Goal: Information Seeking & Learning: Learn about a topic

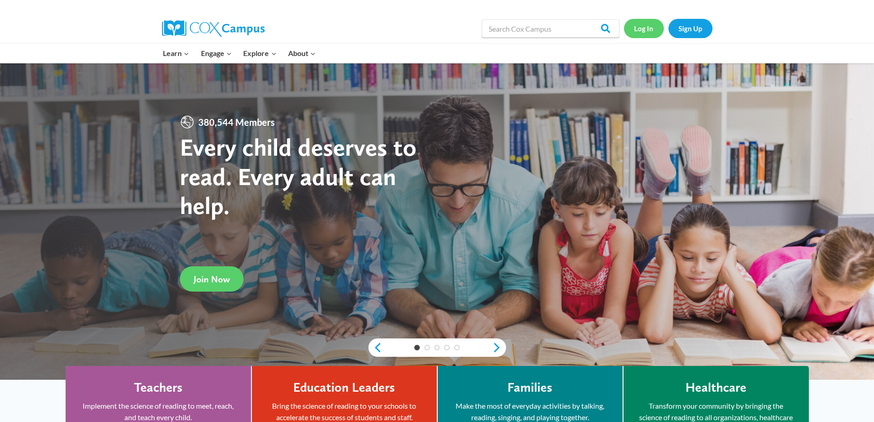
click at [641, 27] on link "Log In" at bounding box center [644, 28] width 40 height 19
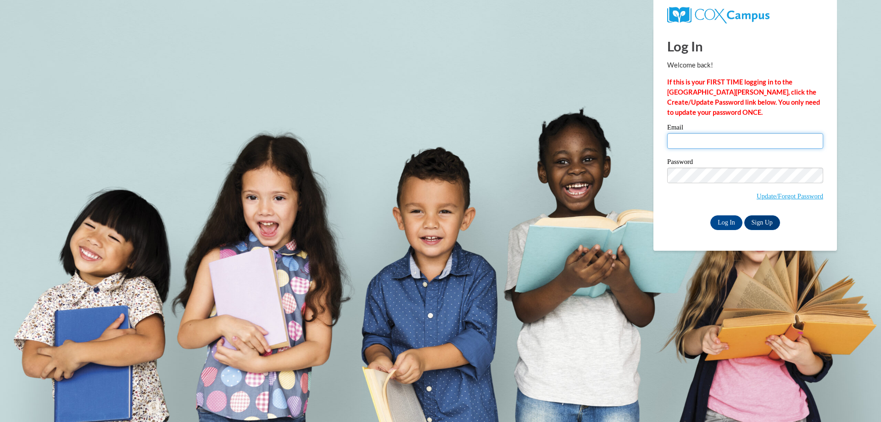
click at [682, 143] on input "Email" at bounding box center [745, 141] width 156 height 16
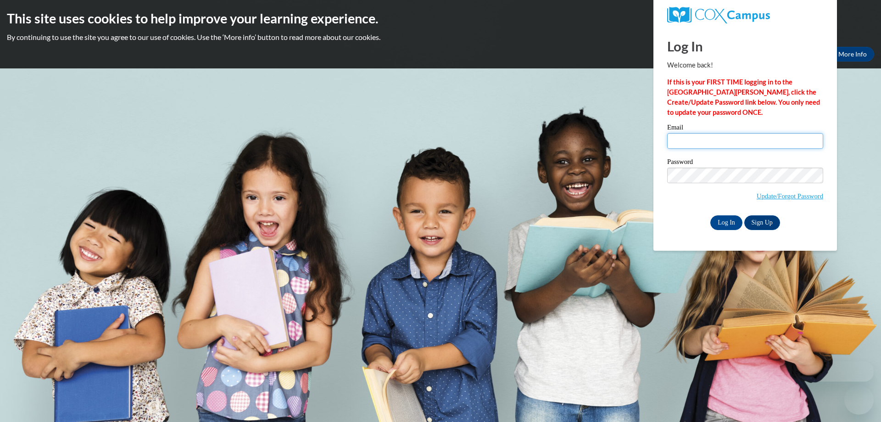
type input "rschoenike@clintonville.k12.wi.us"
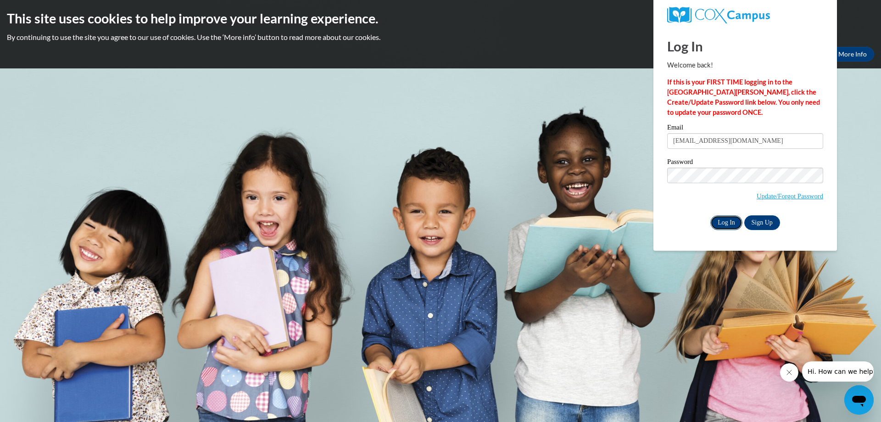
click at [726, 219] on input "Log In" at bounding box center [727, 222] width 32 height 15
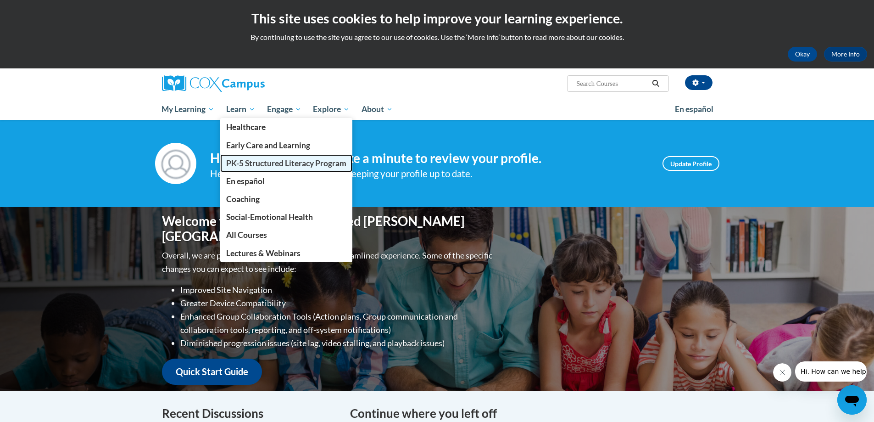
click at [249, 162] on span "PK-5 Structured Literacy Program" at bounding box center [286, 163] width 120 height 10
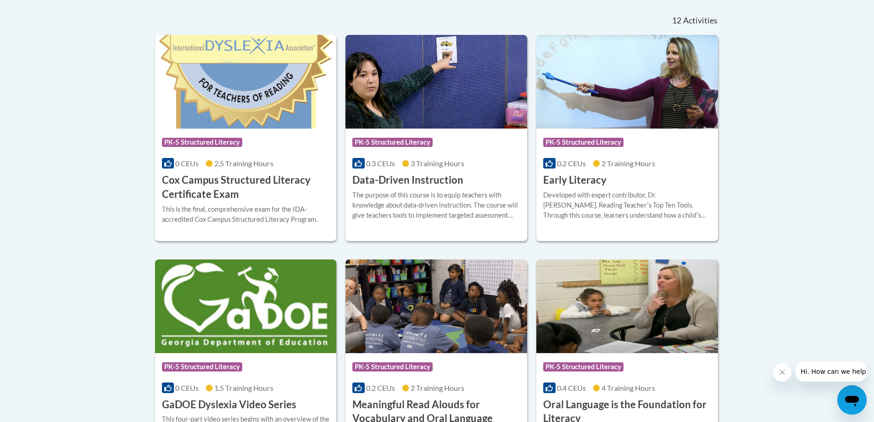
scroll to position [367, 0]
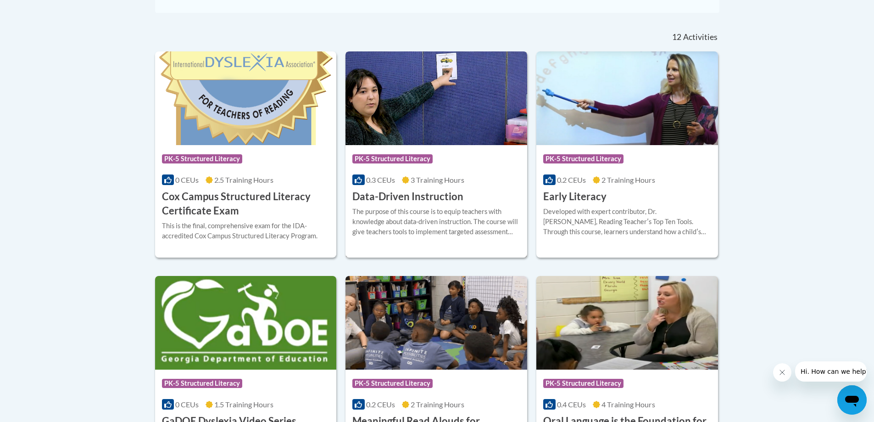
click at [397, 196] on h3 "Data-Driven Instruction" at bounding box center [408, 197] width 111 height 14
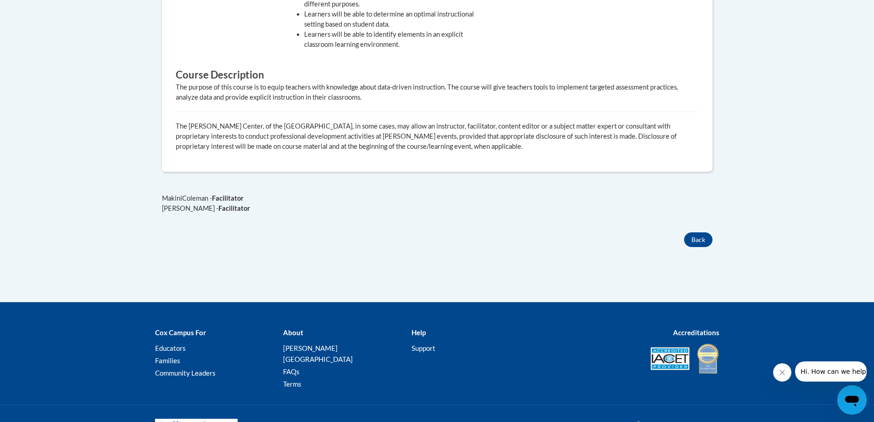
scroll to position [505, 0]
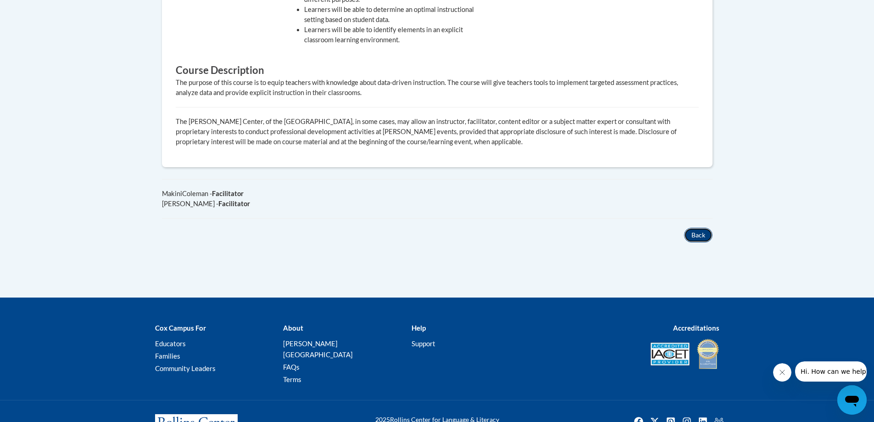
click at [692, 228] on button "Back" at bounding box center [698, 235] width 28 height 15
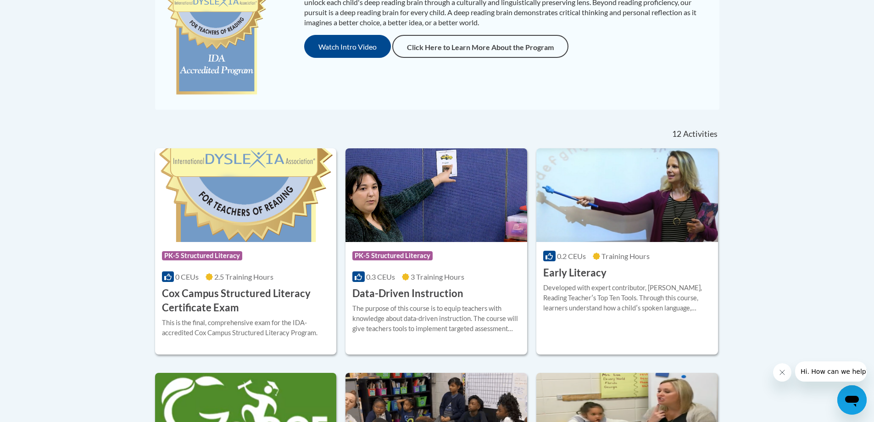
scroll to position [316, 0]
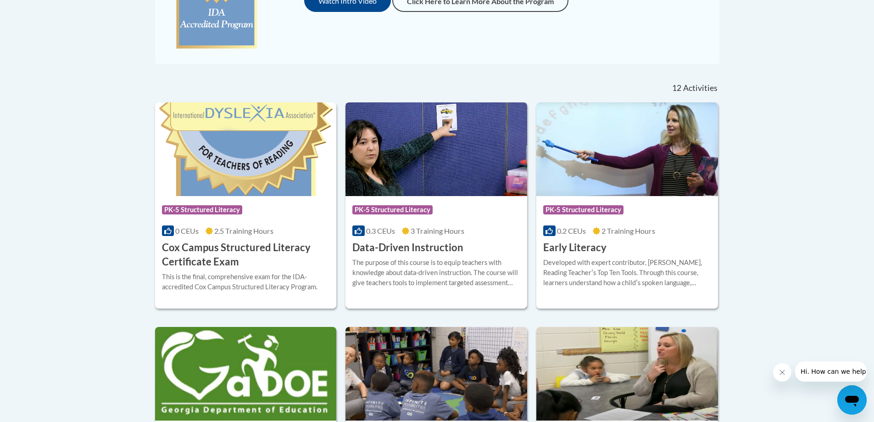
drag, startPoint x: 408, startPoint y: 217, endPoint x: 401, endPoint y: 249, distance: 32.4
click at [401, 249] on h3 "Data-Driven Instruction" at bounding box center [408, 248] width 111 height 14
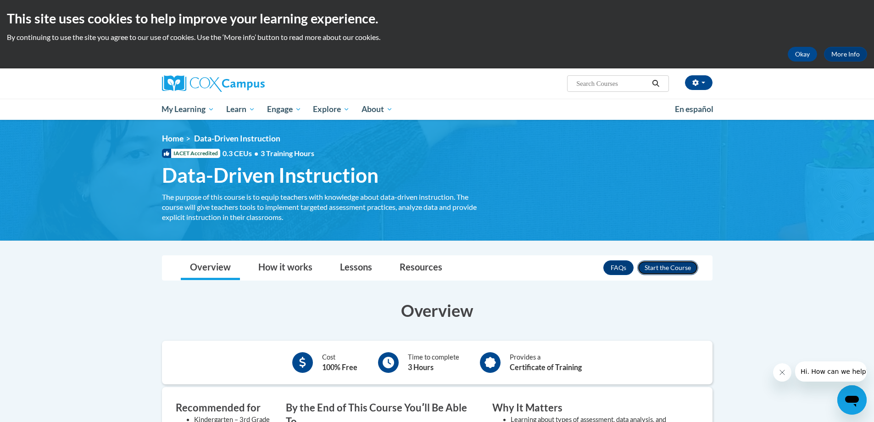
click at [679, 270] on button "Enroll" at bounding box center [668, 267] width 61 height 15
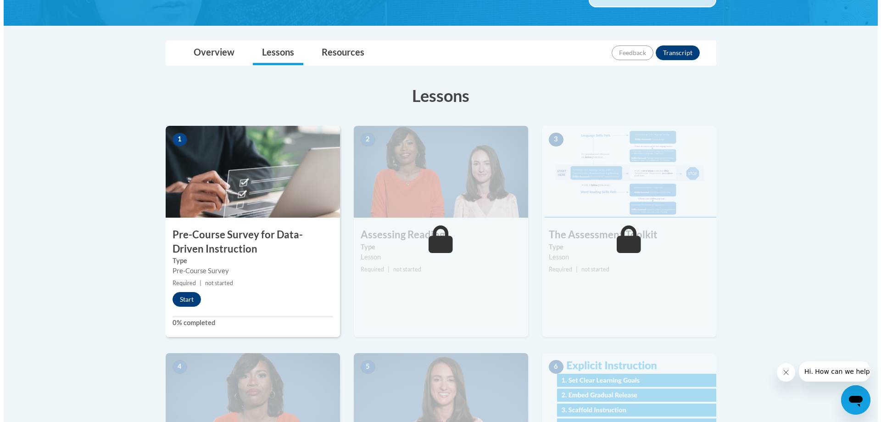
scroll to position [184, 0]
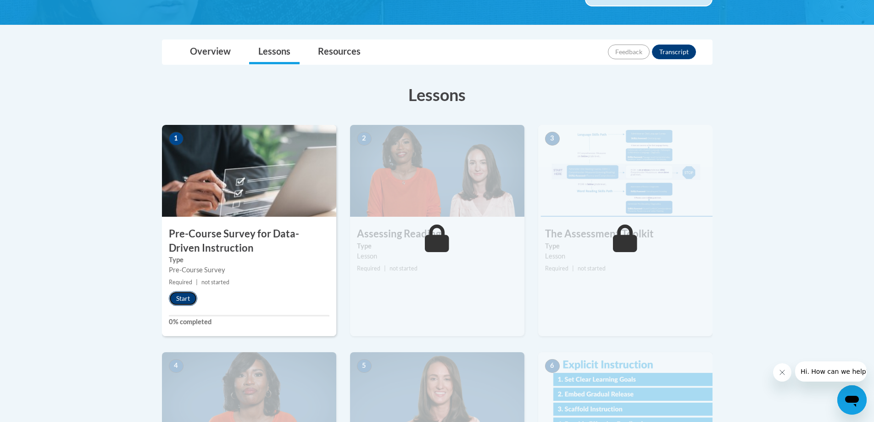
click at [185, 300] on button "Start" at bounding box center [183, 298] width 28 height 15
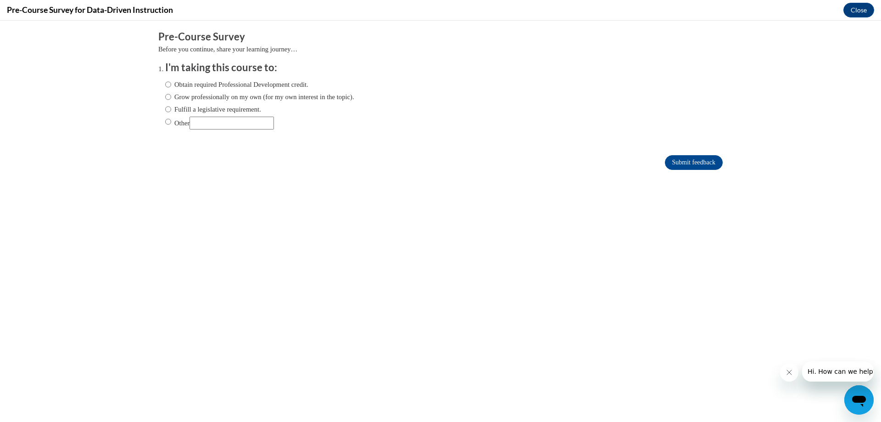
scroll to position [0, 0]
click at [165, 109] on label "Fulfill a legislative requirement." at bounding box center [213, 109] width 96 height 10
click at [165, 109] on input "Fulfill a legislative requirement." at bounding box center [168, 109] width 6 height 10
radio input "true"
click at [686, 161] on input "Submit feedback" at bounding box center [694, 162] width 58 height 15
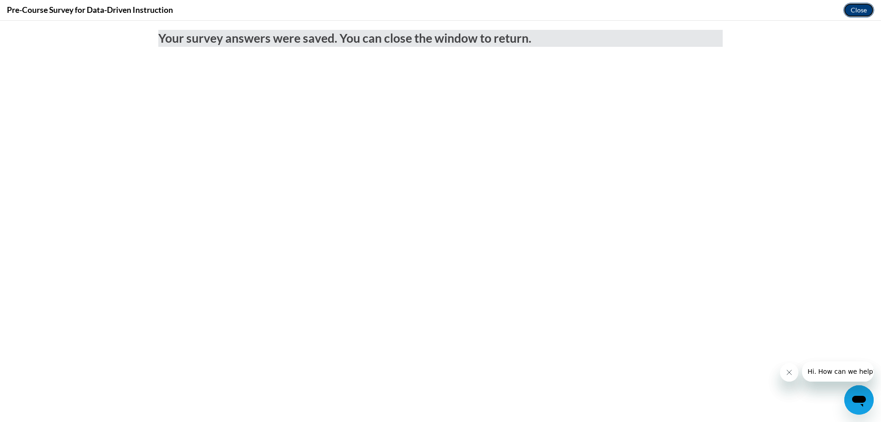
click at [861, 11] on button "Close" at bounding box center [859, 10] width 31 height 15
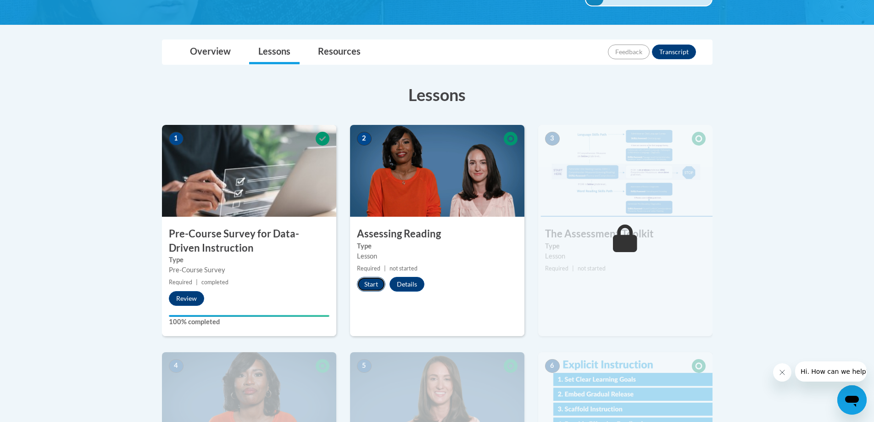
click at [374, 286] on button "Start" at bounding box center [371, 284] width 28 height 15
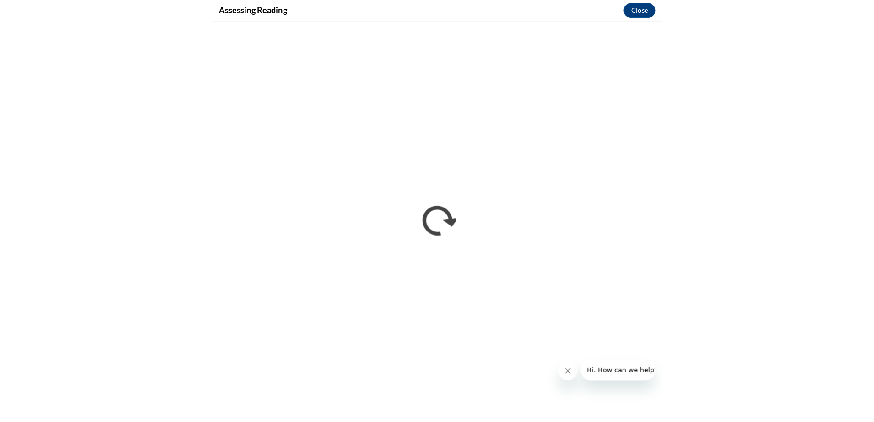
scroll to position [184, 0]
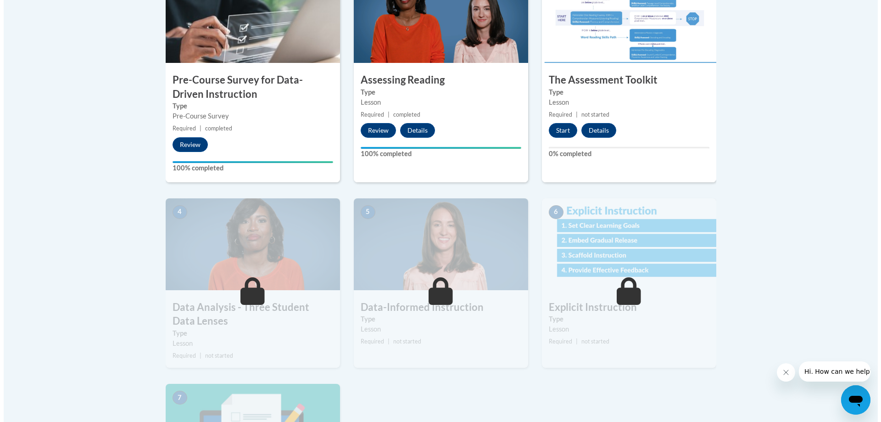
scroll to position [321, 0]
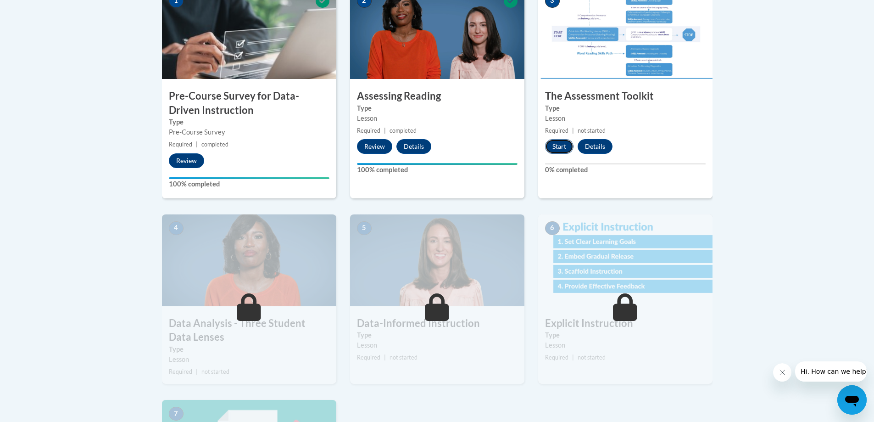
click at [552, 144] on button "Start" at bounding box center [559, 146] width 28 height 15
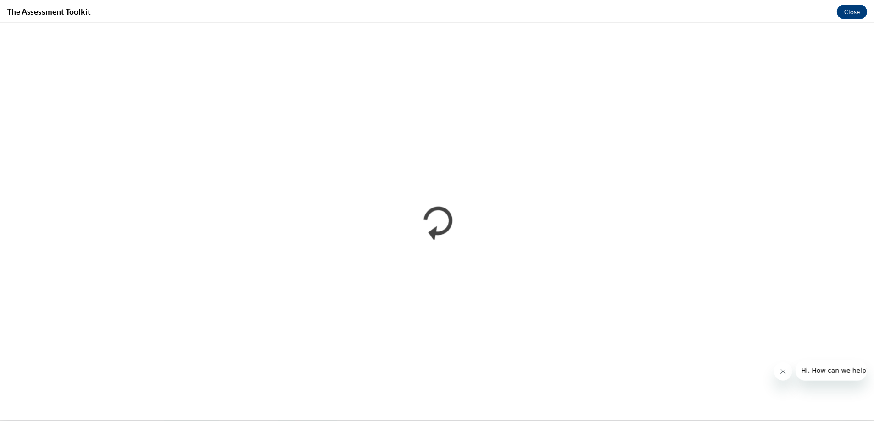
scroll to position [0, 0]
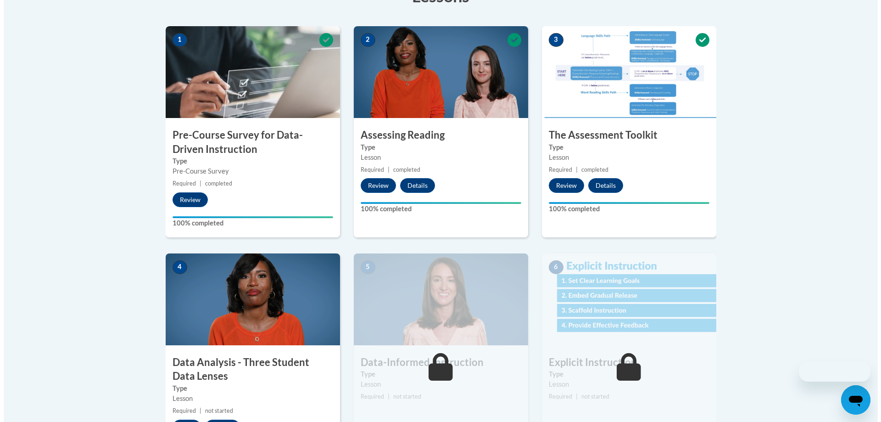
scroll to position [413, 0]
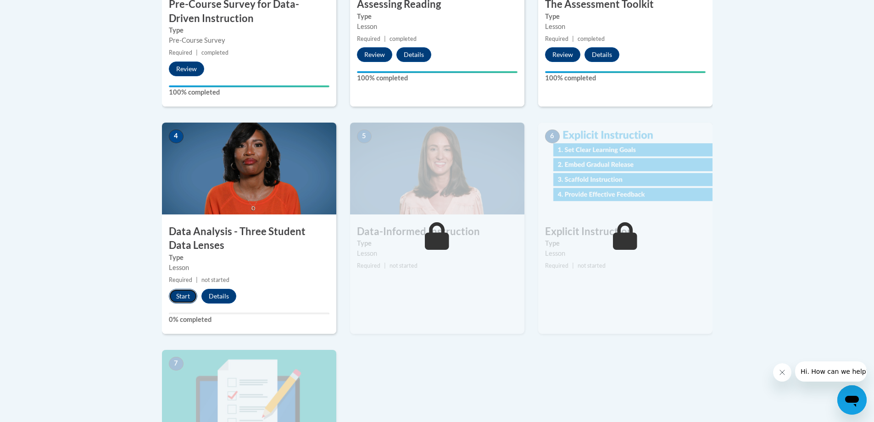
click at [185, 294] on button "Start" at bounding box center [183, 296] width 28 height 15
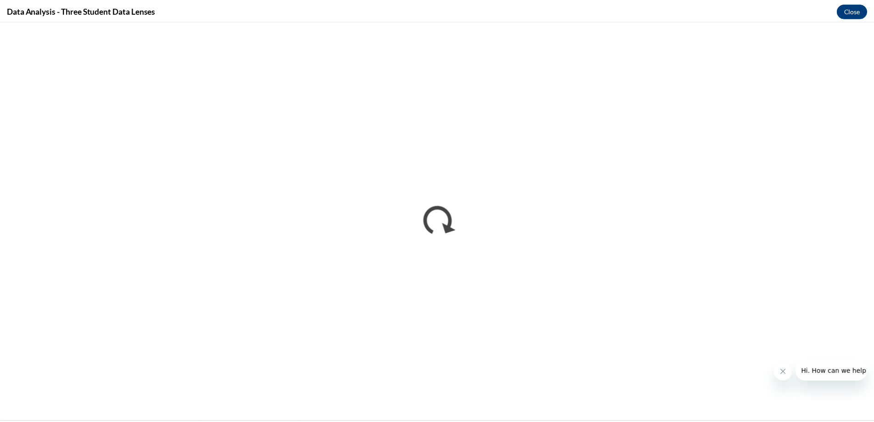
scroll to position [0, 0]
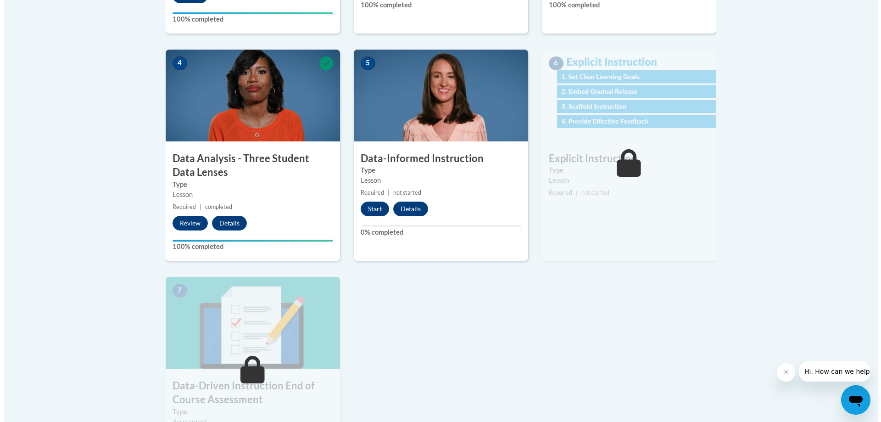
scroll to position [459, 0]
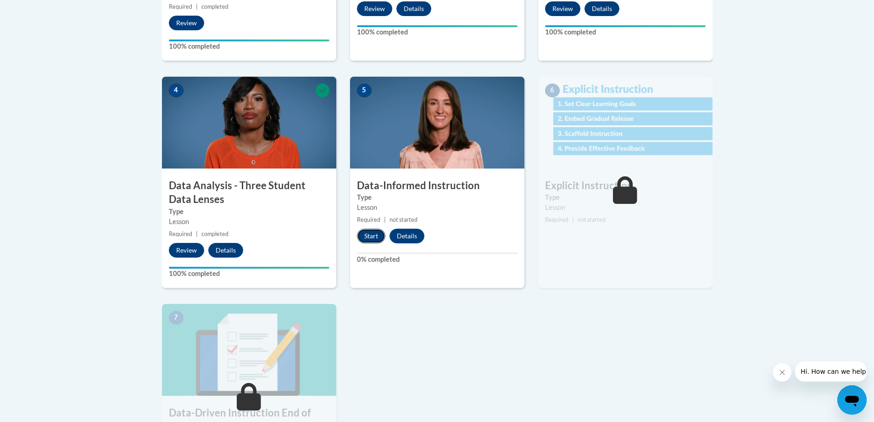
click at [372, 235] on button "Start" at bounding box center [371, 236] width 28 height 15
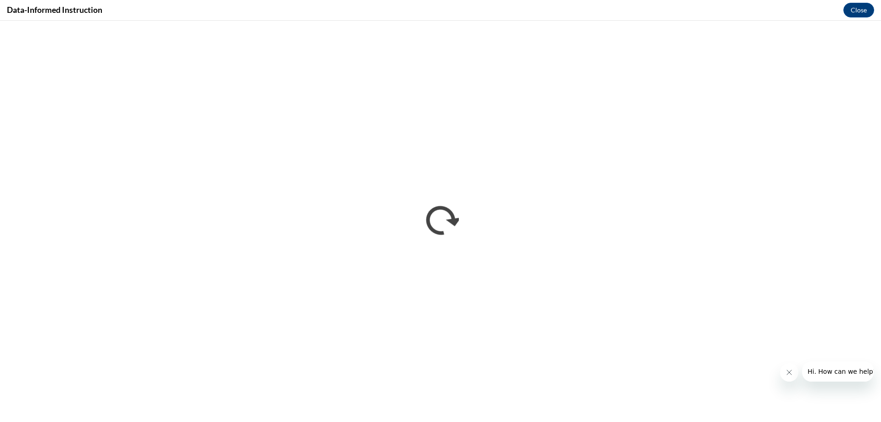
scroll to position [0, 0]
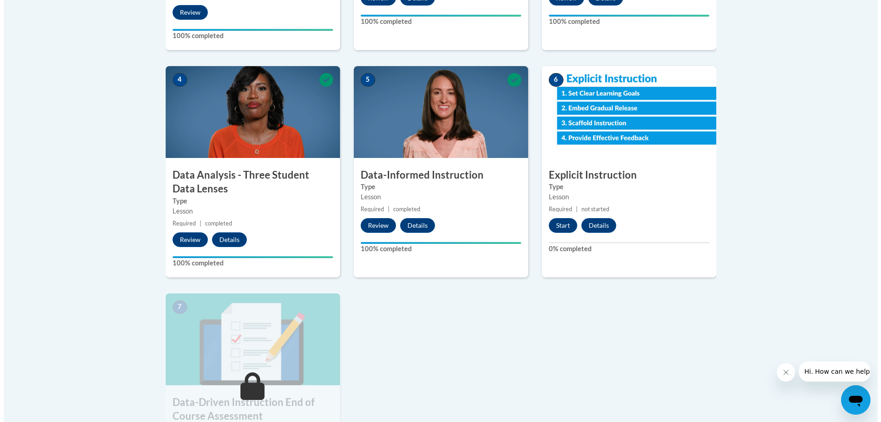
scroll to position [505, 0]
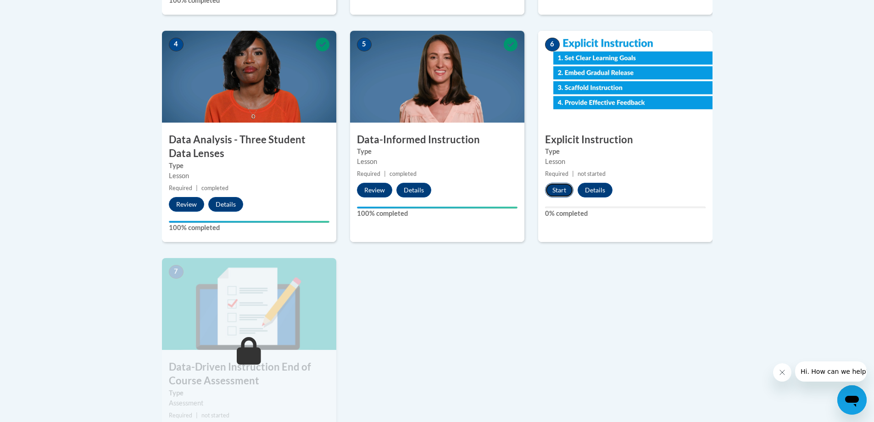
click at [559, 188] on button "Start" at bounding box center [559, 190] width 28 height 15
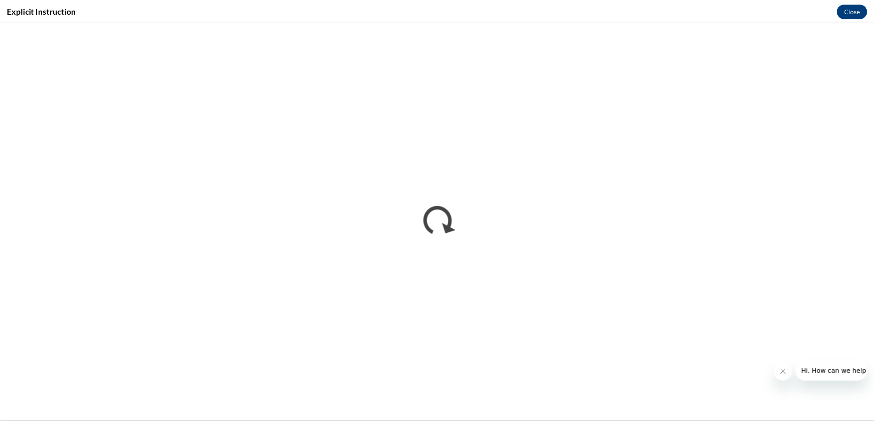
scroll to position [0, 0]
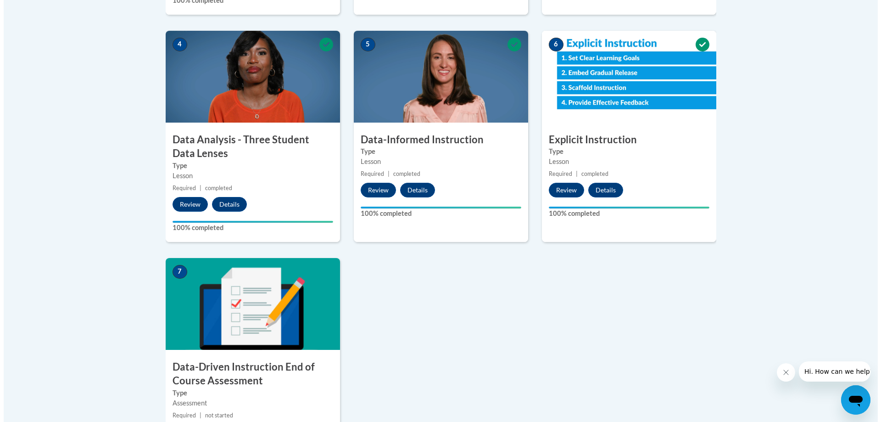
scroll to position [689, 0]
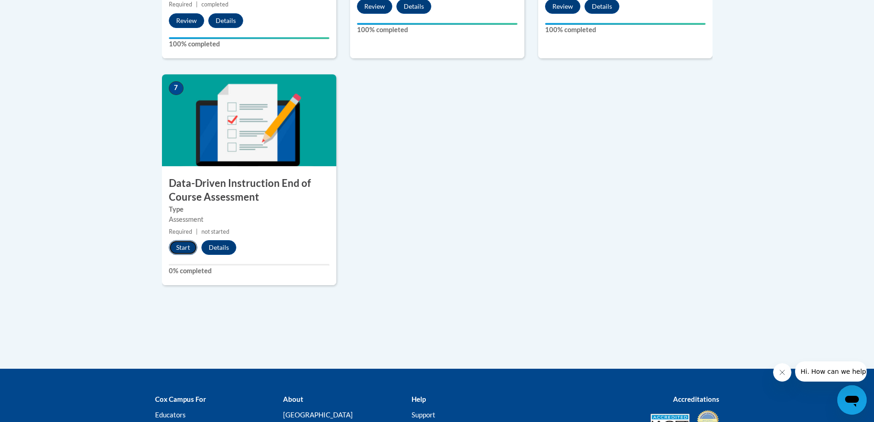
click at [184, 243] on button "Start" at bounding box center [183, 247] width 28 height 15
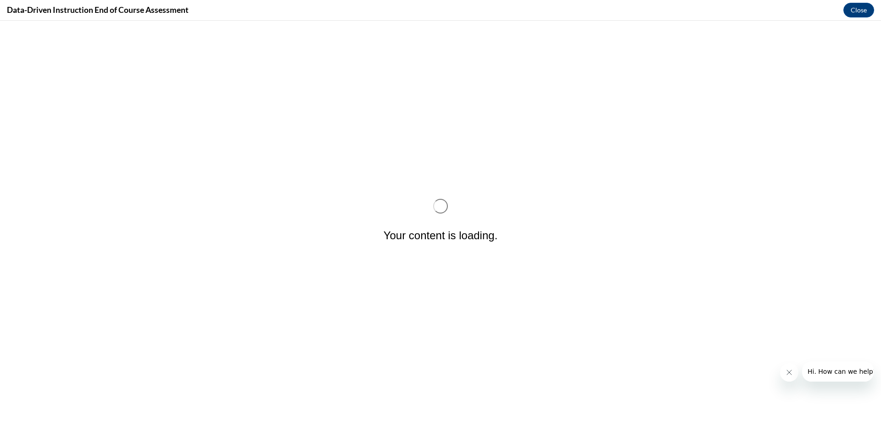
scroll to position [0, 0]
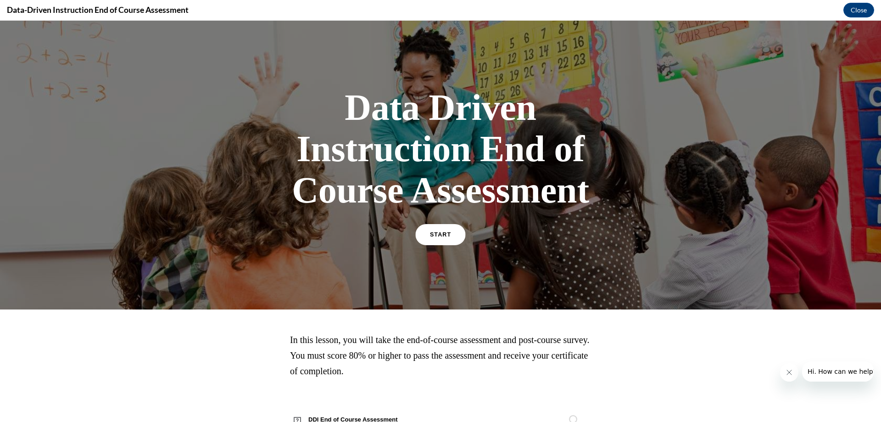
click at [443, 233] on span "START" at bounding box center [440, 234] width 21 height 7
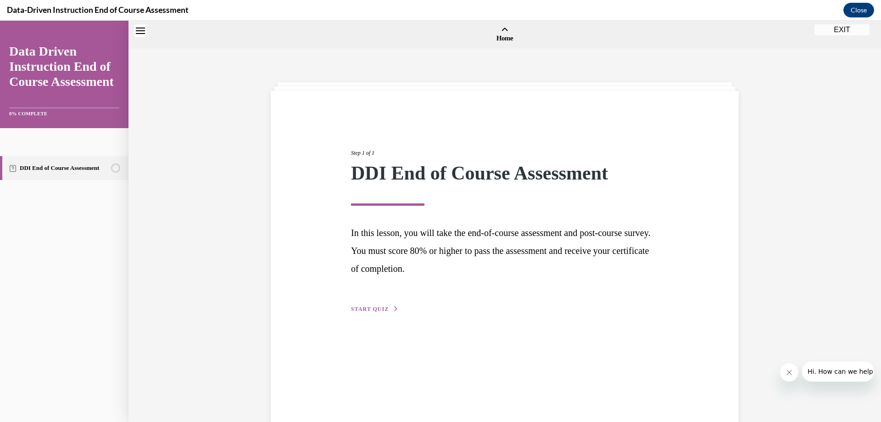
scroll to position [28, 0]
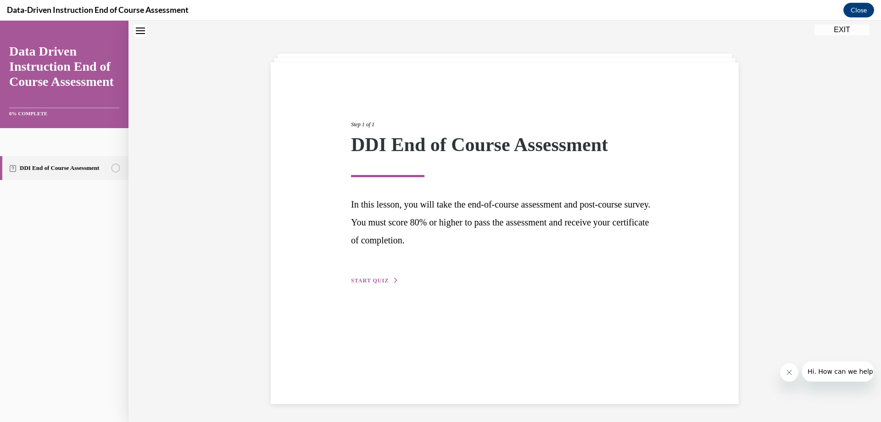
click at [372, 284] on button "START QUIZ" at bounding box center [375, 280] width 48 height 8
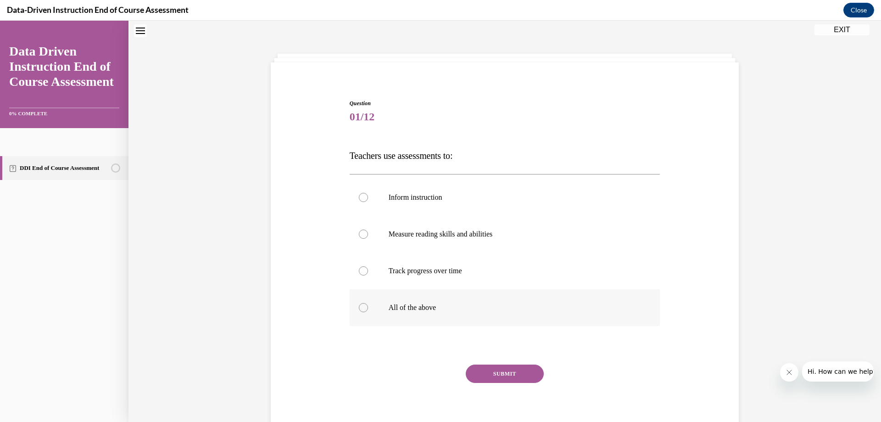
click at [358, 302] on label "All of the above" at bounding box center [505, 307] width 311 height 37
click at [359, 303] on input "All of the above" at bounding box center [363, 307] width 9 height 9
radio input "true"
click at [498, 375] on button "SUBMIT" at bounding box center [505, 373] width 78 height 18
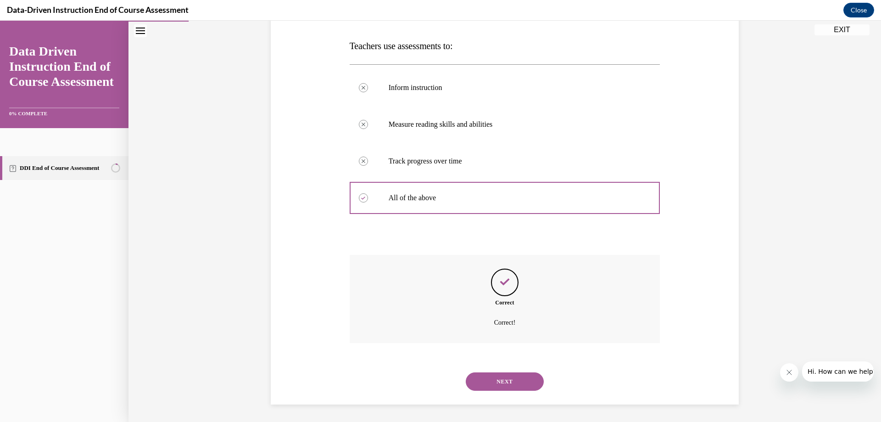
scroll to position [139, 0]
click at [498, 379] on button "NEXT" at bounding box center [505, 380] width 78 height 18
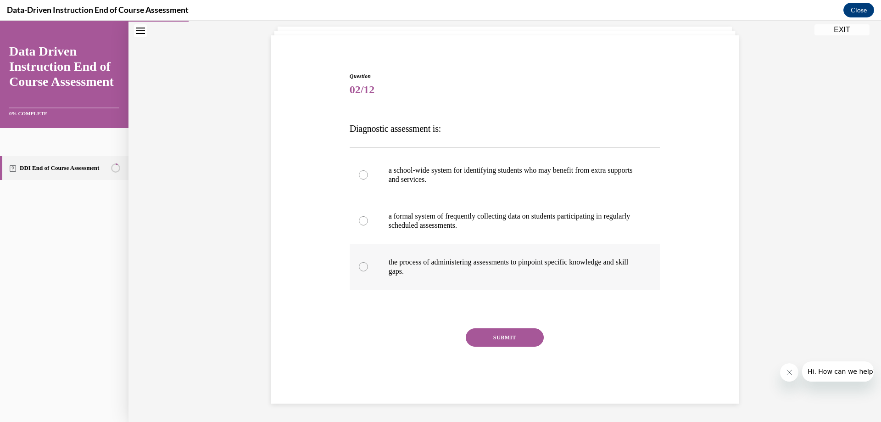
click at [362, 268] on div at bounding box center [363, 266] width 9 height 9
click at [362, 268] on input "the process of administering assessments to pinpoint specific knowledge and ski…" at bounding box center [363, 266] width 9 height 9
radio input "true"
click at [485, 336] on button "SUBMIT" at bounding box center [505, 337] width 78 height 18
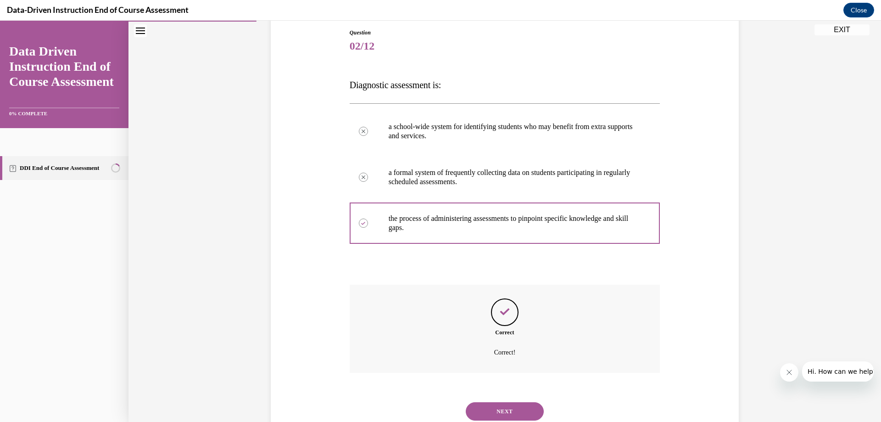
scroll to position [130, 0]
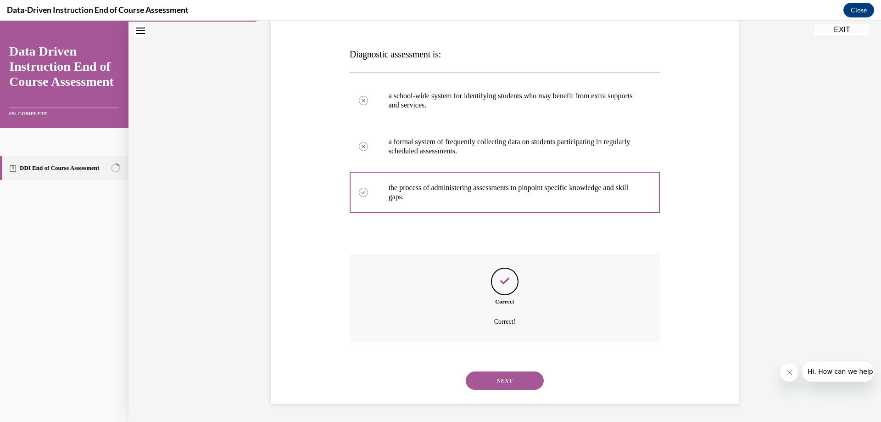
click at [498, 376] on button "NEXT" at bounding box center [505, 380] width 78 height 18
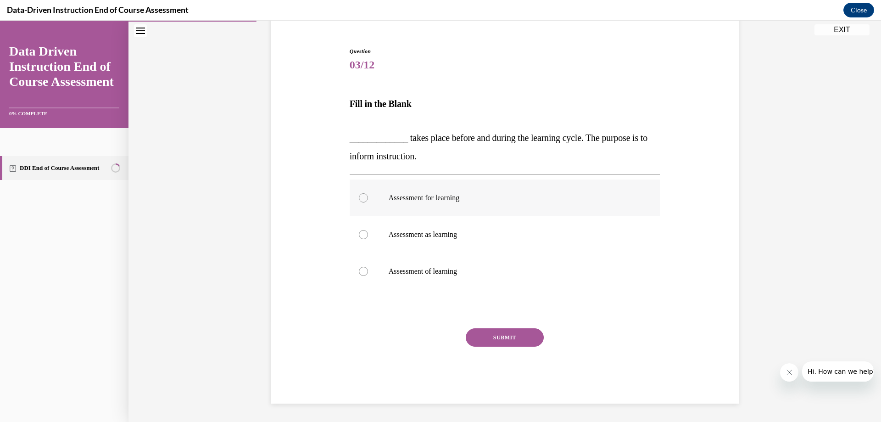
click at [359, 202] on div at bounding box center [363, 197] width 9 height 9
click at [359, 202] on input "Assessment for learning" at bounding box center [363, 197] width 9 height 9
radio input "true"
click at [498, 340] on button "SUBMIT" at bounding box center [505, 337] width 78 height 18
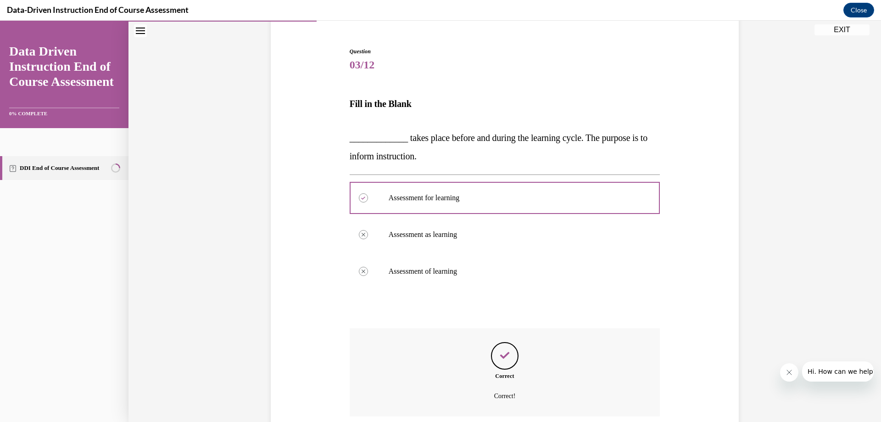
scroll to position [155, 0]
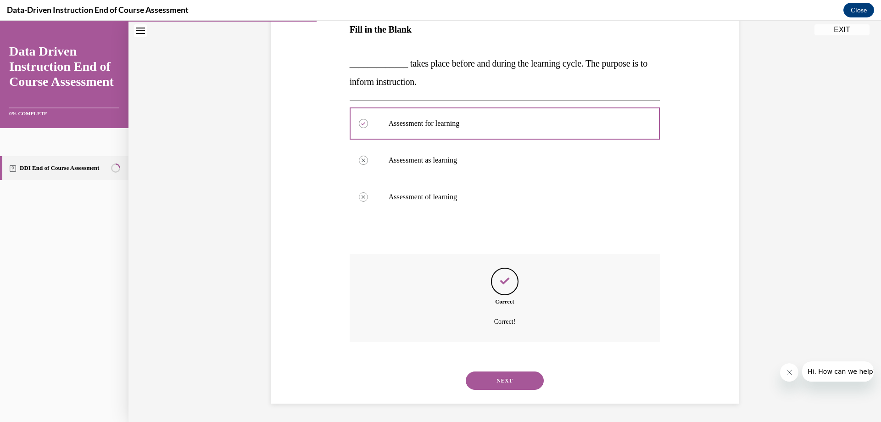
click at [510, 375] on button "NEXT" at bounding box center [505, 380] width 78 height 18
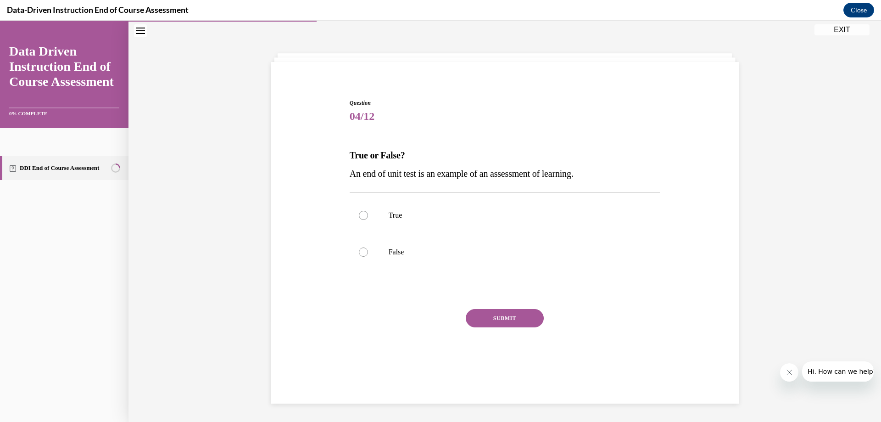
scroll to position [29, 0]
click at [368, 217] on label "True" at bounding box center [505, 215] width 311 height 37
click at [368, 217] on input "True" at bounding box center [363, 215] width 9 height 9
radio input "true"
click at [509, 314] on button "SUBMIT" at bounding box center [505, 318] width 78 height 18
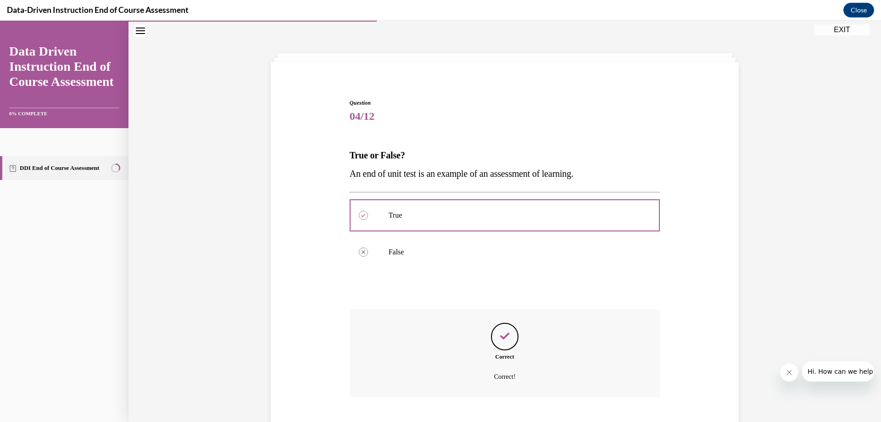
scroll to position [84, 0]
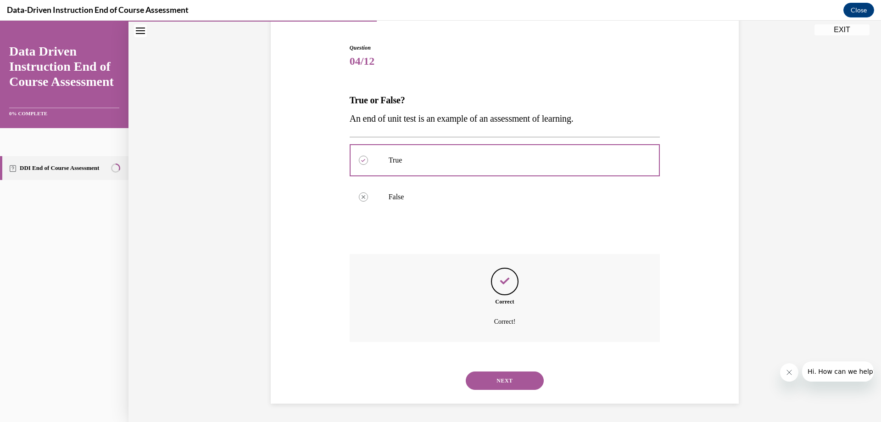
click at [502, 383] on button "NEXT" at bounding box center [505, 380] width 78 height 18
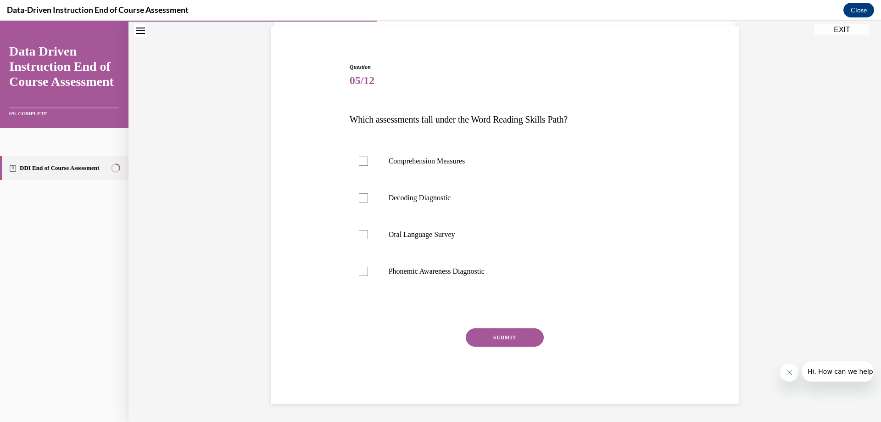
scroll to position [29, 0]
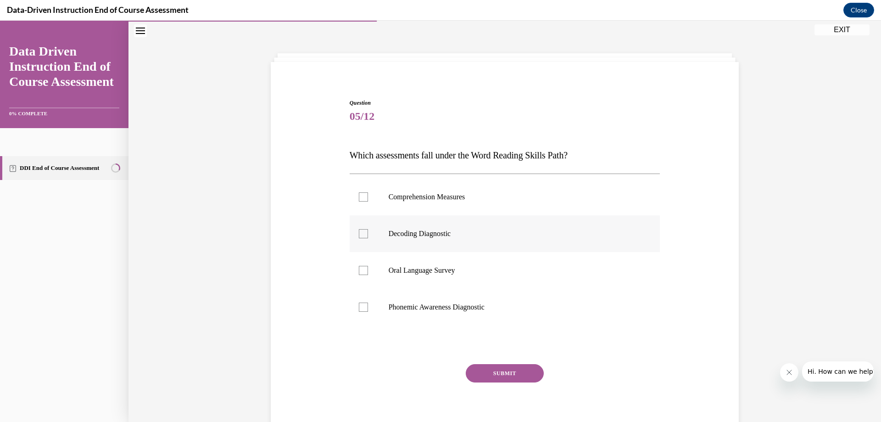
click at [366, 235] on label "Decoding Diagnostic" at bounding box center [505, 233] width 311 height 37
click at [366, 235] on input "Decoding Diagnostic" at bounding box center [363, 233] width 9 height 9
checkbox input "true"
click at [363, 302] on label "Phonemic Awareness Diagnostic" at bounding box center [505, 307] width 311 height 37
click at [363, 302] on input "Phonemic Awareness Diagnostic" at bounding box center [363, 306] width 9 height 9
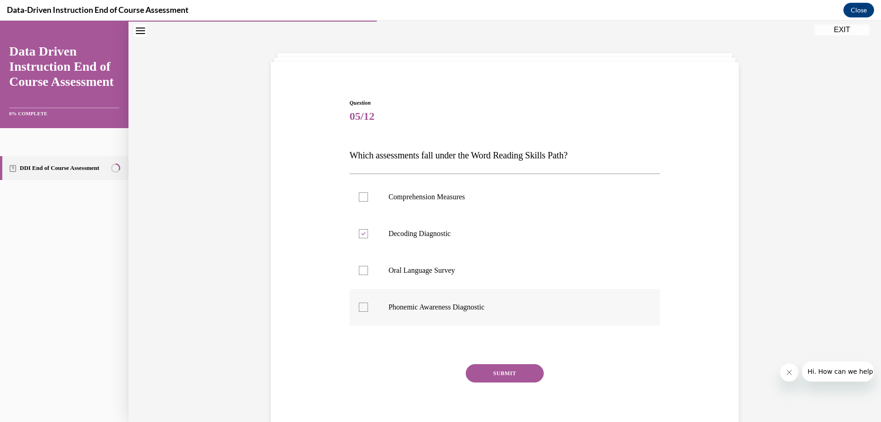
checkbox input "true"
click at [506, 376] on button "SUBMIT" at bounding box center [505, 373] width 78 height 18
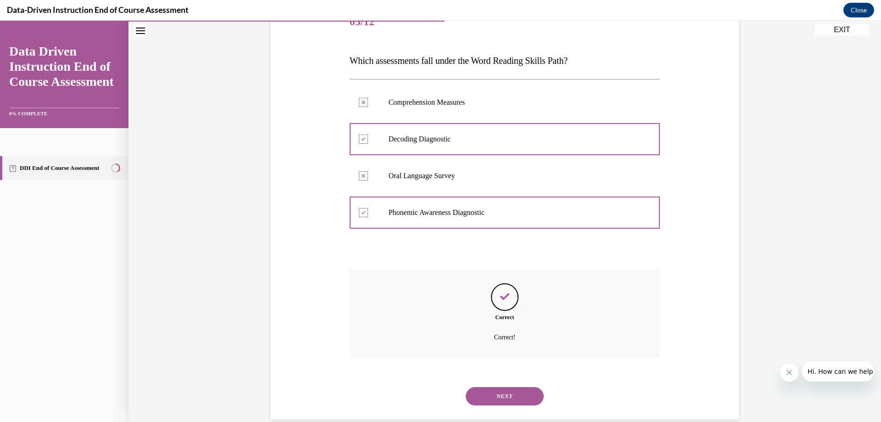
scroll to position [139, 0]
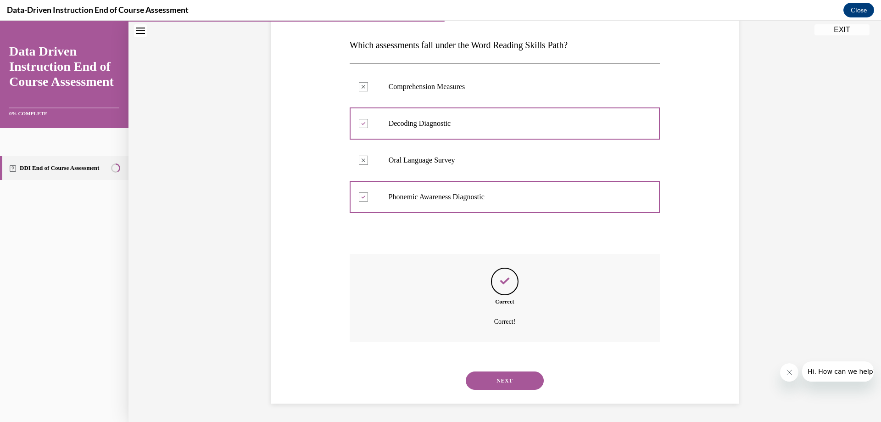
click at [502, 384] on button "NEXT" at bounding box center [505, 380] width 78 height 18
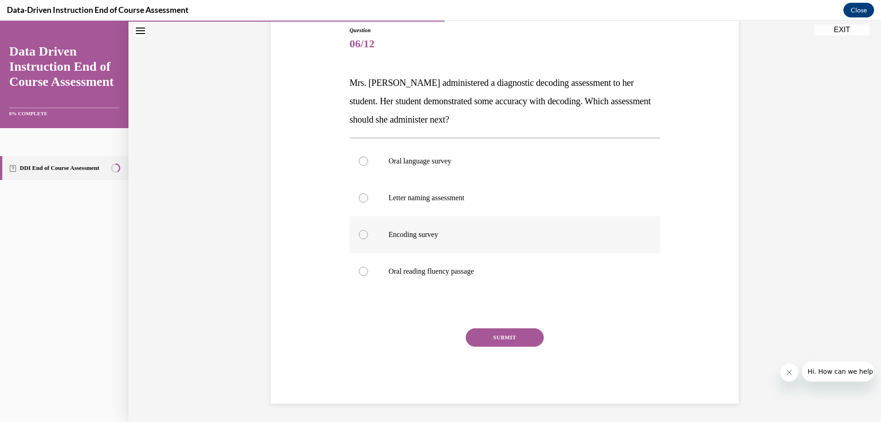
click at [389, 235] on p "Encoding survey" at bounding box center [513, 234] width 249 height 9
click at [368, 235] on input "Encoding survey" at bounding box center [363, 234] width 9 height 9
radio input "true"
click at [493, 334] on button "SUBMIT" at bounding box center [505, 337] width 78 height 18
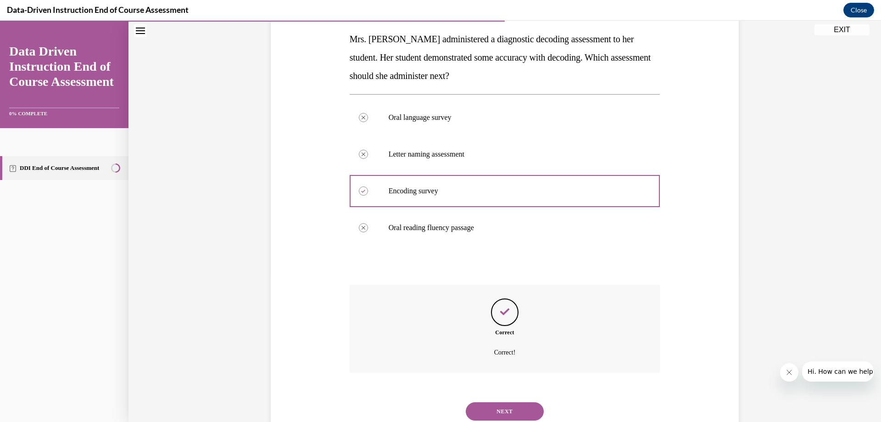
scroll to position [176, 0]
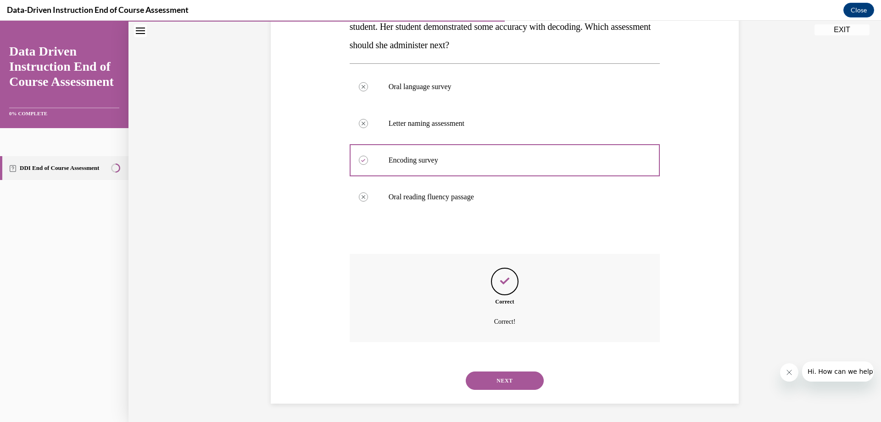
click at [495, 378] on button "NEXT" at bounding box center [505, 380] width 78 height 18
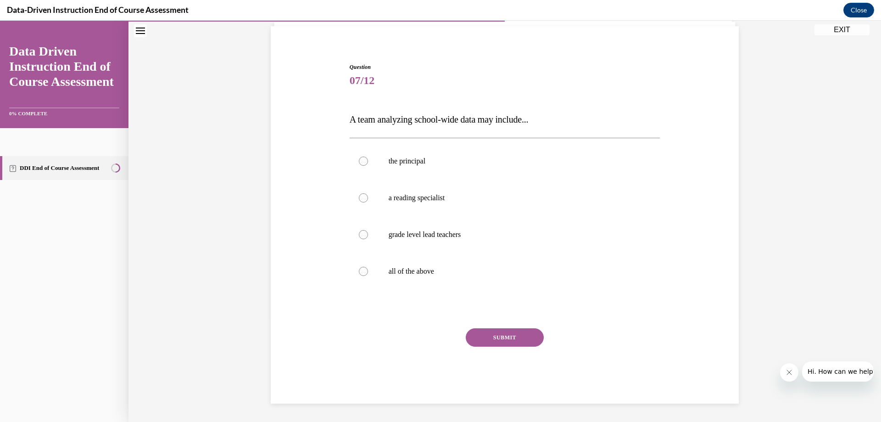
scroll to position [65, 0]
click at [363, 275] on div at bounding box center [363, 271] width 9 height 9
click at [363, 275] on input "all of the above" at bounding box center [363, 271] width 9 height 9
radio input "true"
click at [516, 342] on button "SUBMIT" at bounding box center [505, 337] width 78 height 18
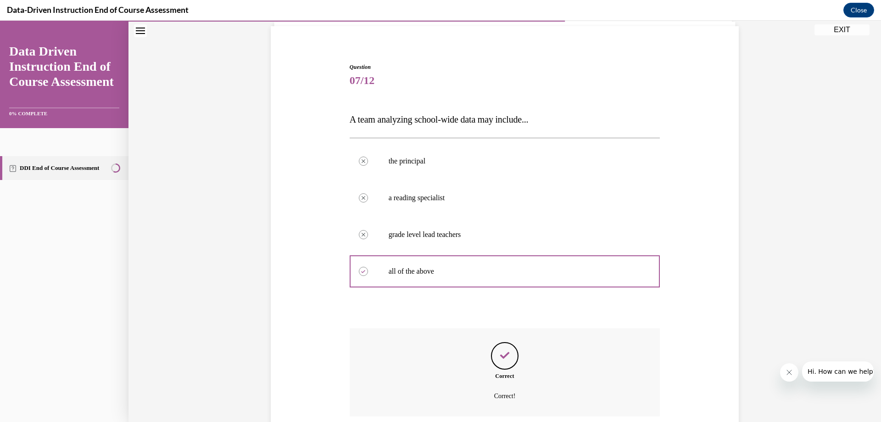
scroll to position [139, 0]
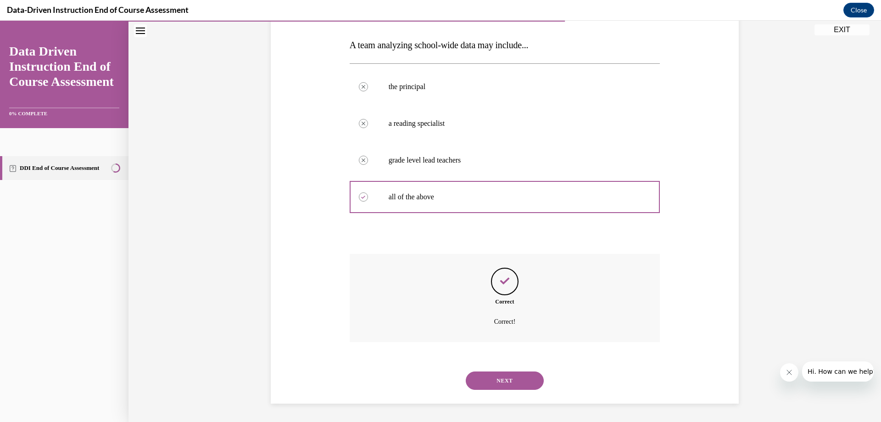
click at [516, 376] on button "NEXT" at bounding box center [505, 380] width 78 height 18
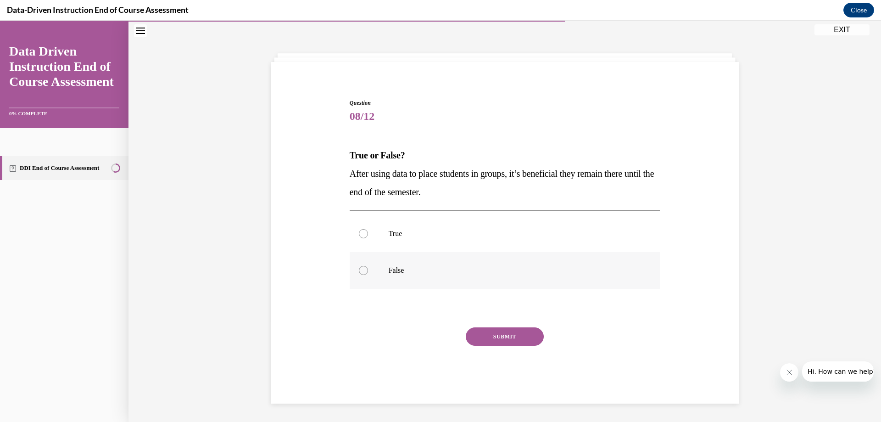
click at [363, 271] on div at bounding box center [363, 270] width 9 height 9
click at [363, 271] on input "False" at bounding box center [363, 270] width 9 height 9
radio input "true"
click at [494, 338] on button "SUBMIT" at bounding box center [505, 336] width 78 height 18
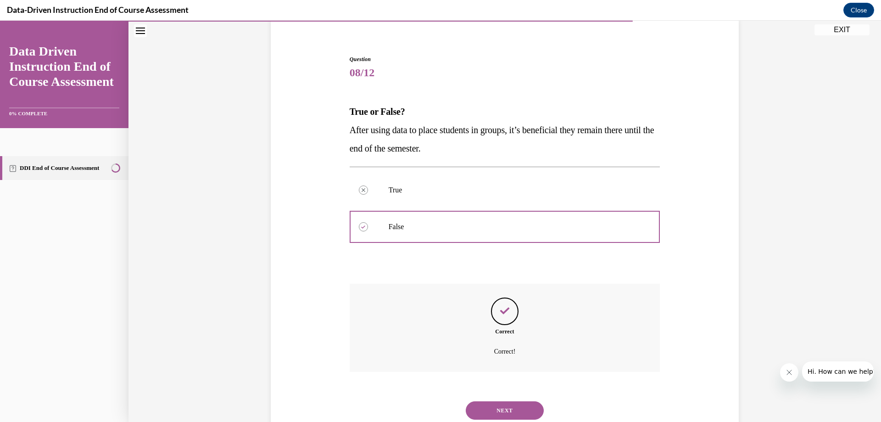
scroll to position [102, 0]
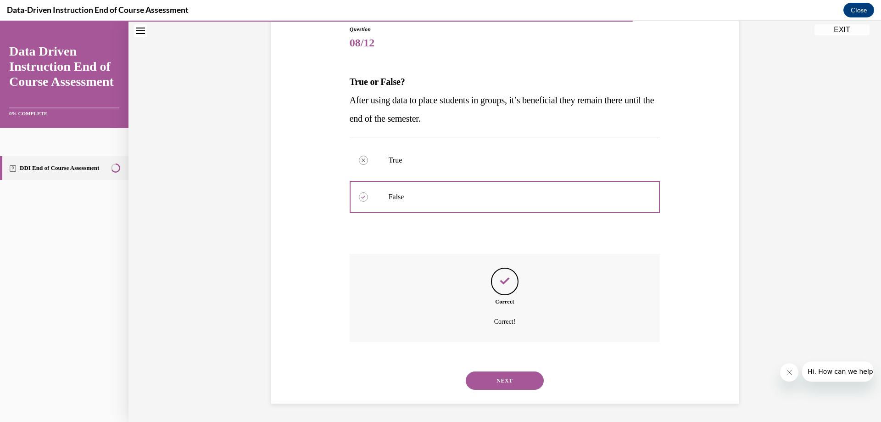
click at [489, 381] on button "NEXT" at bounding box center [505, 380] width 78 height 18
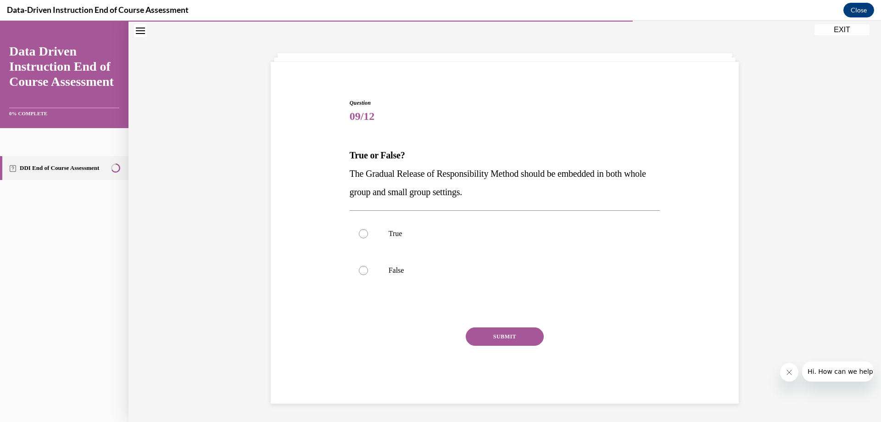
scroll to position [29, 0]
click at [365, 244] on label "True" at bounding box center [505, 233] width 311 height 37
click at [365, 238] on input "True" at bounding box center [363, 233] width 9 height 9
radio input "true"
click at [491, 325] on div "Question 09/12 True or False? The Gradual Release of Responsibility Method shou…" at bounding box center [505, 251] width 311 height 304
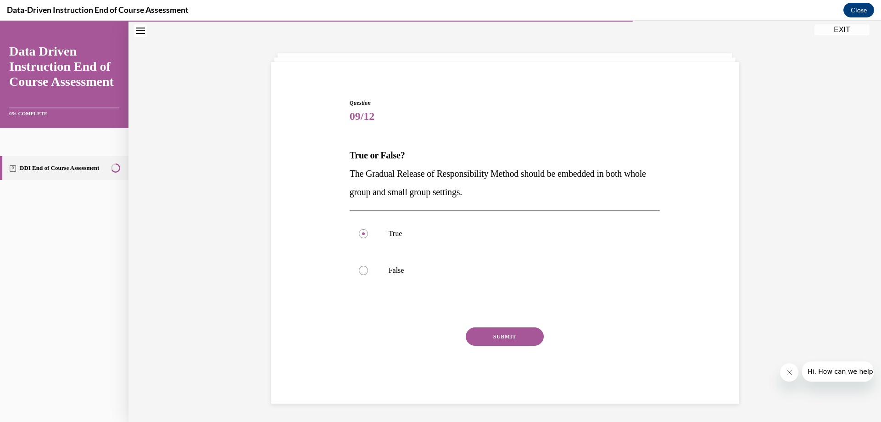
click at [500, 339] on button "SUBMIT" at bounding box center [505, 336] width 78 height 18
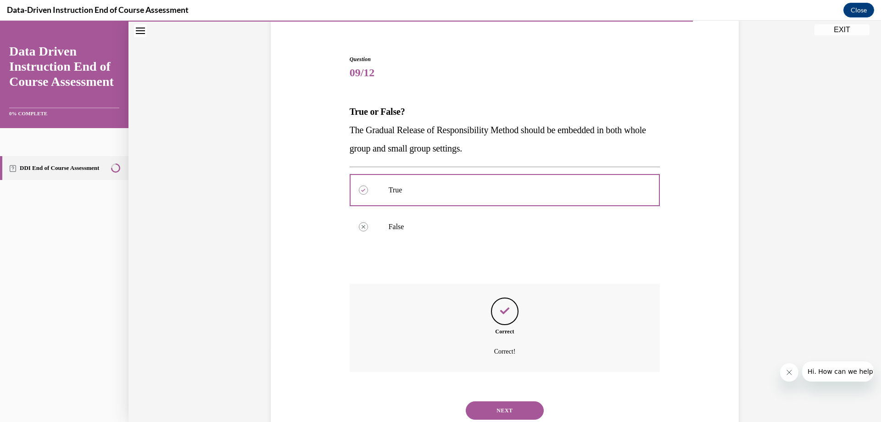
scroll to position [102, 0]
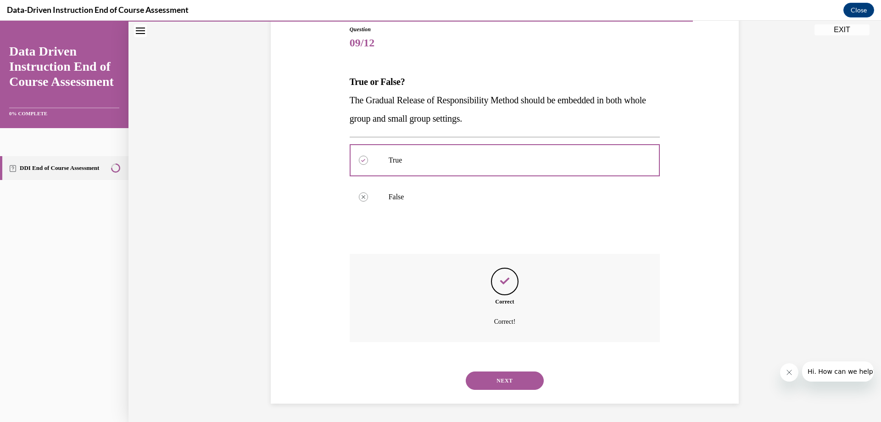
click at [492, 373] on div "NEXT" at bounding box center [505, 380] width 311 height 37
click at [492, 373] on button "NEXT" at bounding box center [505, 380] width 78 height 18
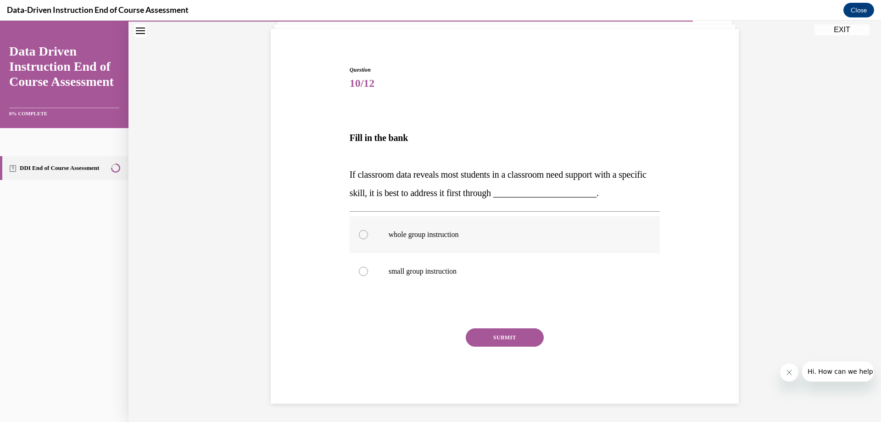
click at [362, 231] on div at bounding box center [363, 234] width 9 height 9
click at [362, 231] on input "whole group instruction" at bounding box center [363, 234] width 9 height 9
radio input "true"
click at [502, 343] on button "SUBMIT" at bounding box center [505, 337] width 78 height 18
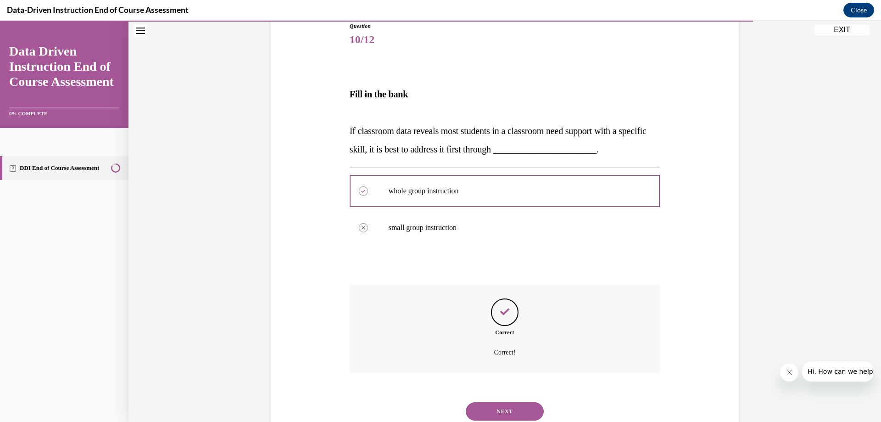
scroll to position [136, 0]
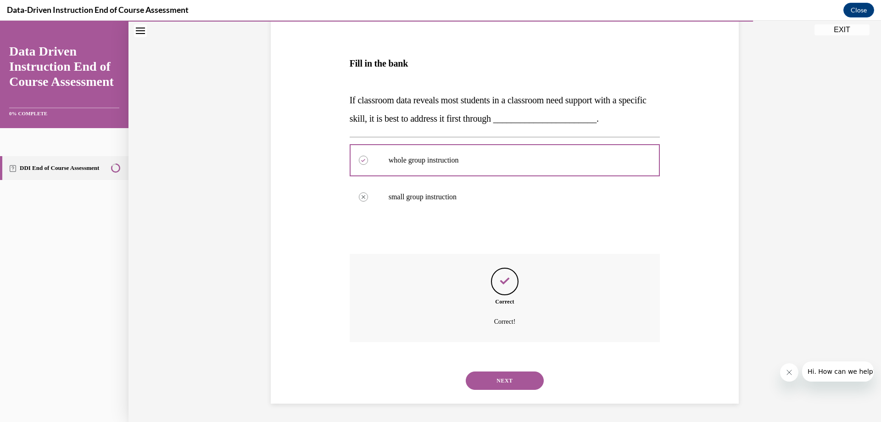
click at [503, 377] on button "NEXT" at bounding box center [505, 380] width 78 height 18
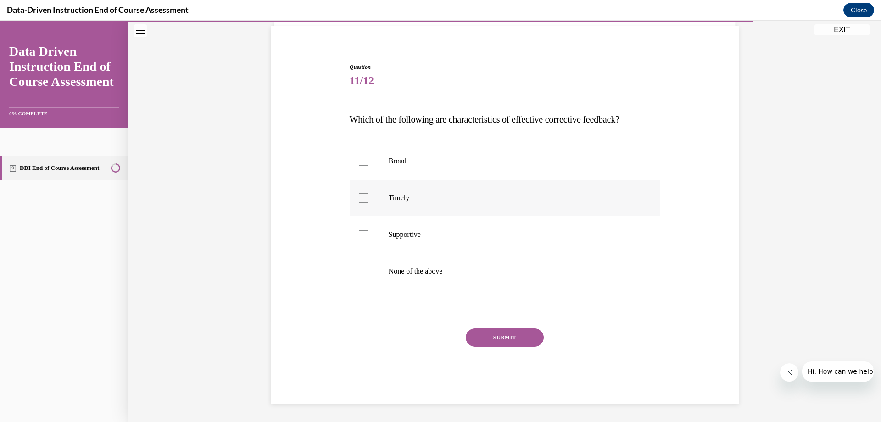
click at [389, 198] on p "Timely" at bounding box center [513, 197] width 249 height 9
click at [368, 198] on input "Timely" at bounding box center [363, 197] width 9 height 9
checkbox input "true"
click at [486, 338] on button "SUBMIT" at bounding box center [505, 337] width 78 height 18
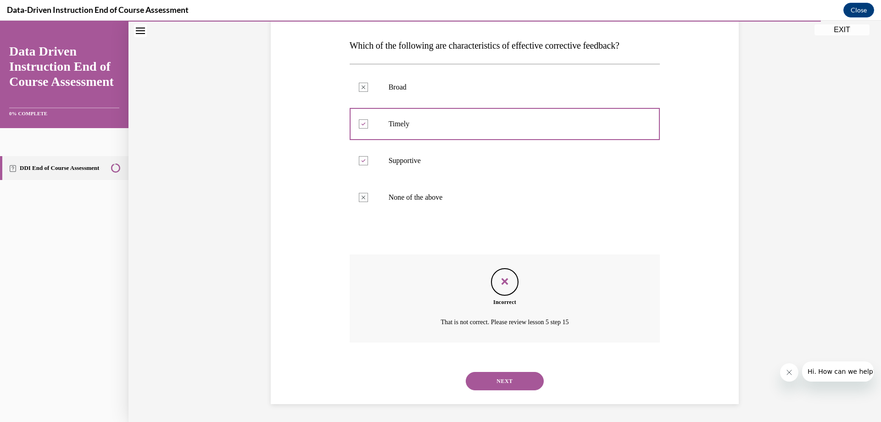
scroll to position [139, 0]
click at [494, 381] on button "NEXT" at bounding box center [505, 380] width 78 height 18
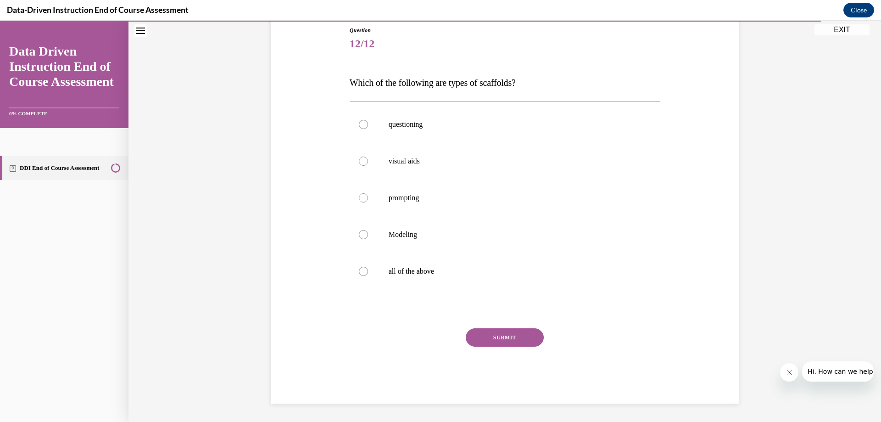
scroll to position [101, 0]
click at [409, 273] on p "all of the above" at bounding box center [513, 271] width 249 height 9
click at [368, 273] on input "all of the above" at bounding box center [363, 271] width 9 height 9
radio input "true"
click at [508, 336] on button "SUBMIT" at bounding box center [505, 337] width 78 height 18
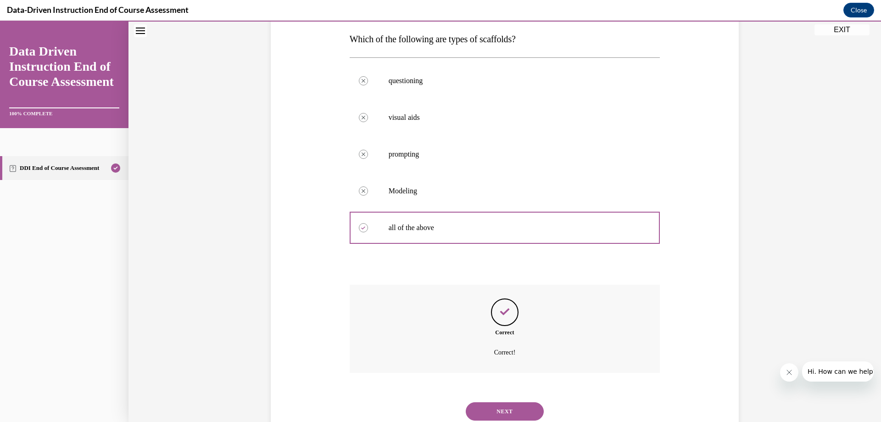
scroll to position [176, 0]
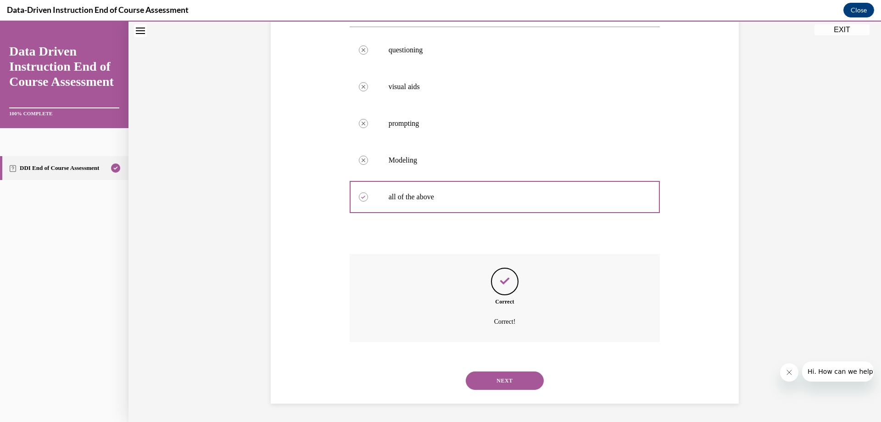
click at [511, 379] on button "NEXT" at bounding box center [505, 380] width 78 height 18
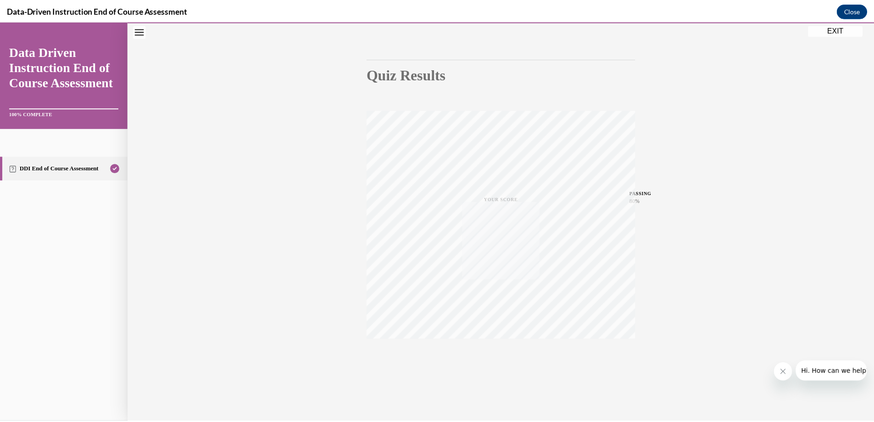
scroll to position [69, 0]
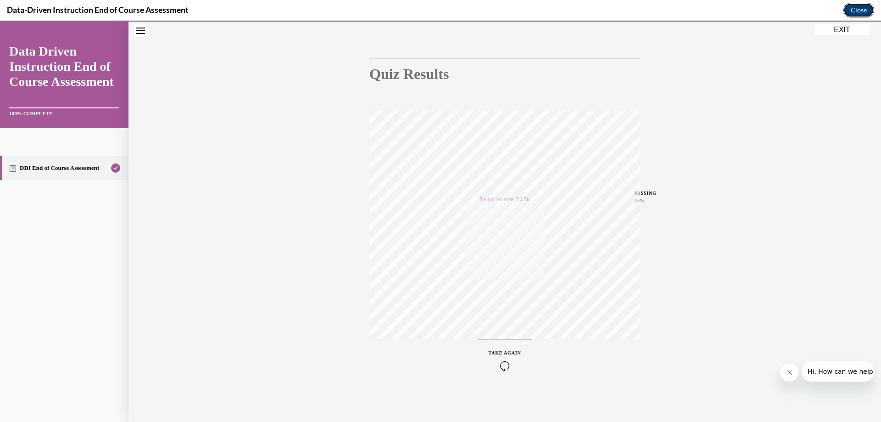
click at [859, 10] on button "Close" at bounding box center [859, 10] width 31 height 15
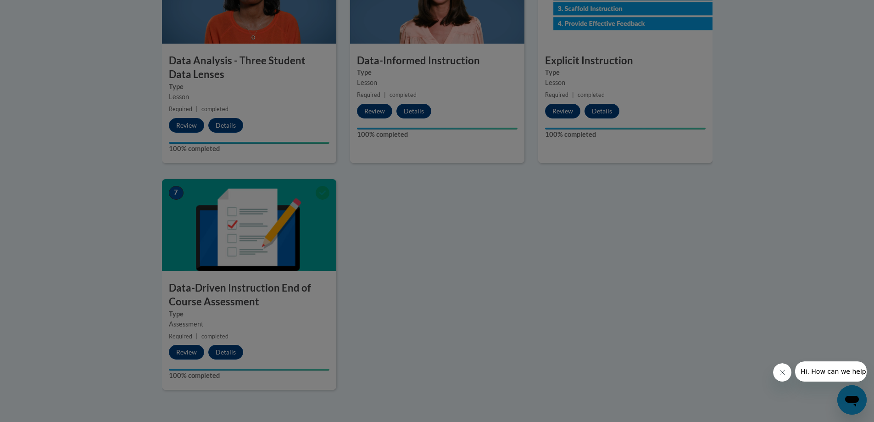
scroll to position [459, 0]
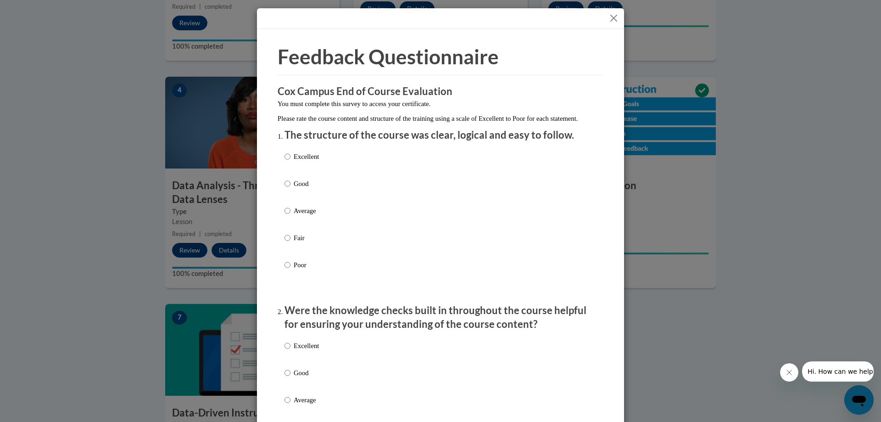
click at [609, 18] on button "Close" at bounding box center [613, 17] width 11 height 11
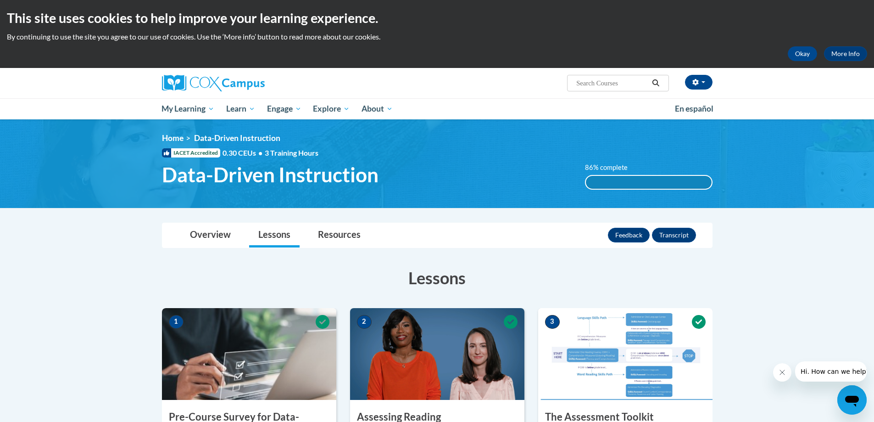
scroll to position [0, 0]
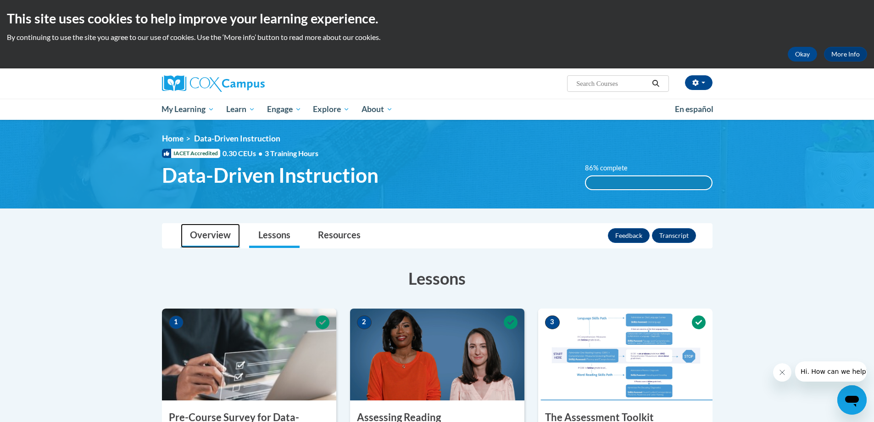
click at [195, 235] on link "Overview" at bounding box center [210, 236] width 59 height 24
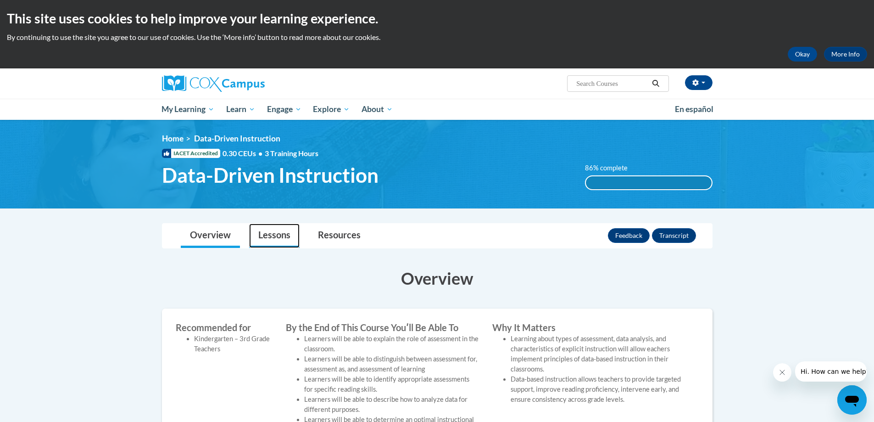
click at [284, 236] on link "Lessons" at bounding box center [274, 236] width 50 height 24
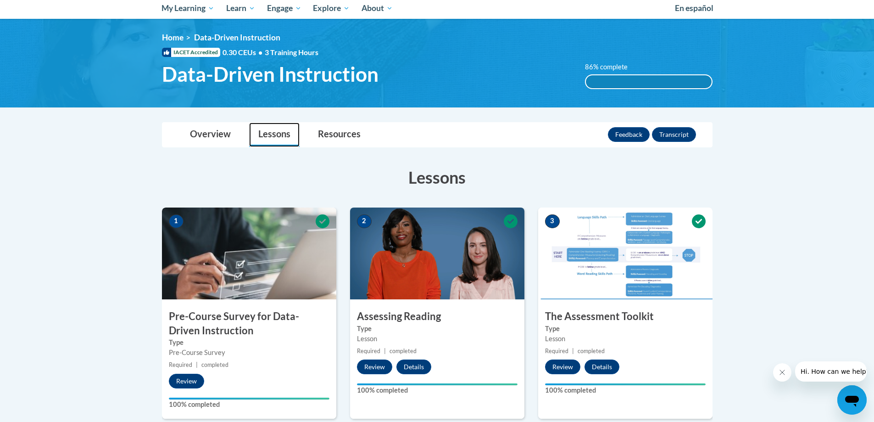
scroll to position [92, 0]
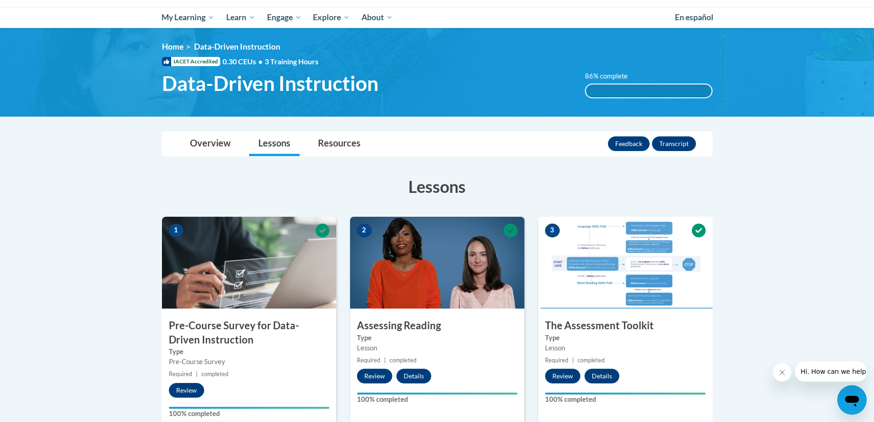
click at [667, 92] on div "86% complete" at bounding box center [649, 90] width 126 height 13
click at [345, 89] on span "Data-Driven Instruction" at bounding box center [270, 83] width 217 height 24
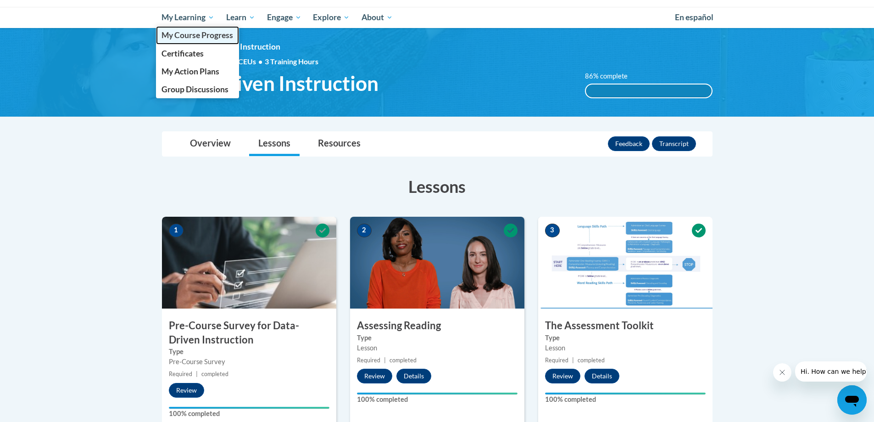
click at [190, 40] on span "My Course Progress" at bounding box center [198, 35] width 72 height 10
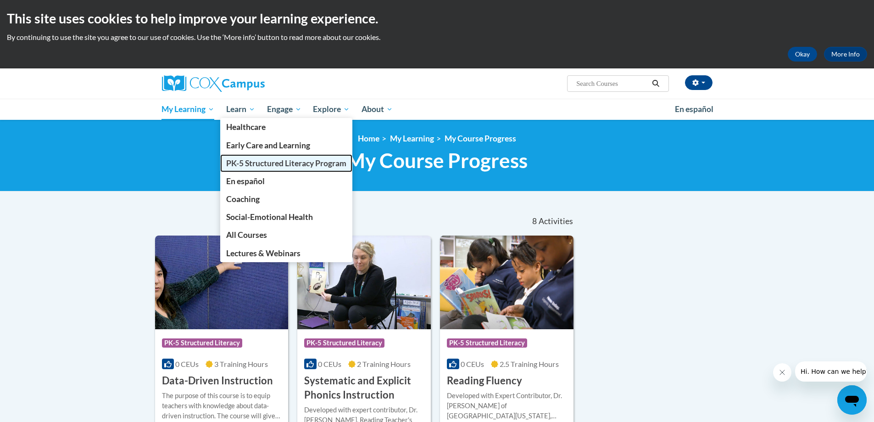
click at [261, 164] on span "PK-5 Structured Literacy Program" at bounding box center [286, 163] width 120 height 10
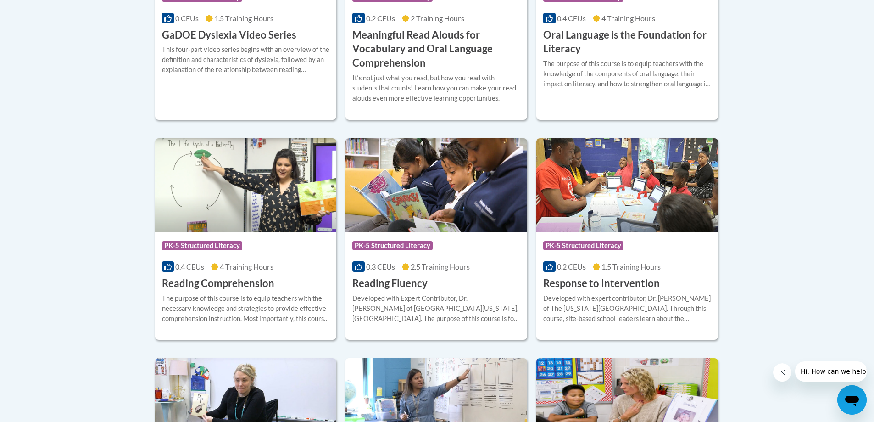
scroll to position [826, 0]
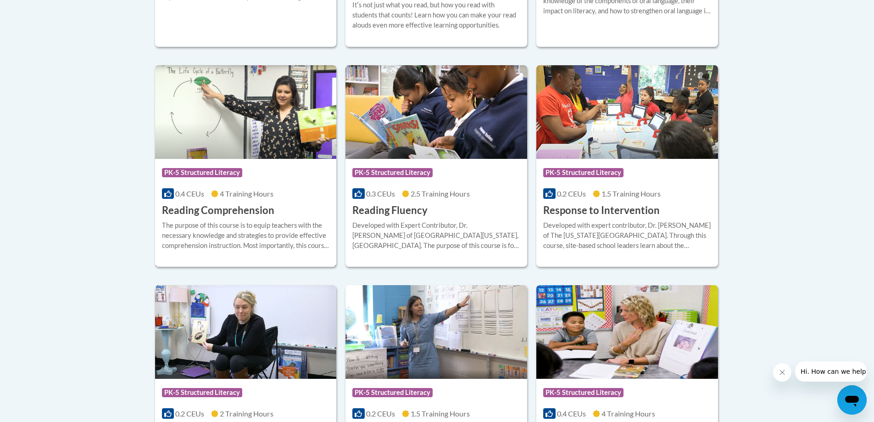
click at [237, 210] on h3 "Reading Comprehension" at bounding box center [218, 210] width 112 height 14
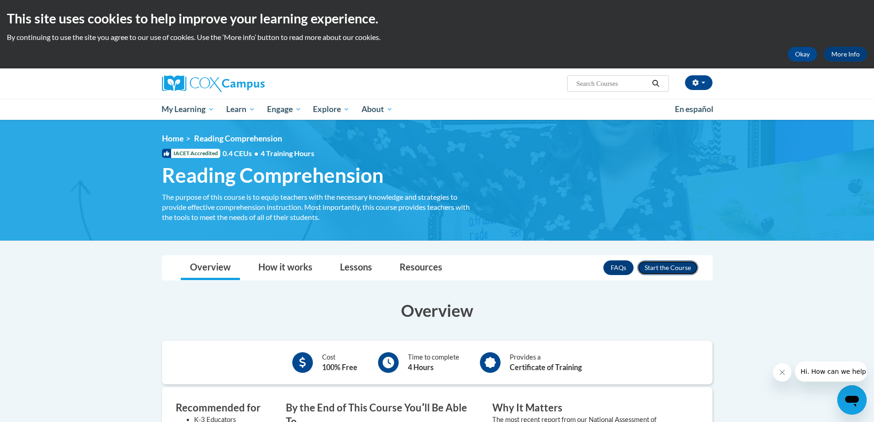
click at [678, 268] on button "Enroll" at bounding box center [668, 267] width 61 height 15
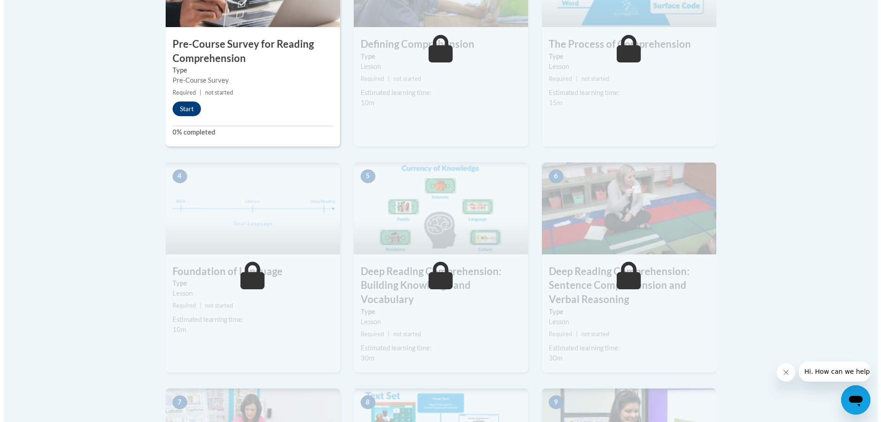
scroll to position [321, 0]
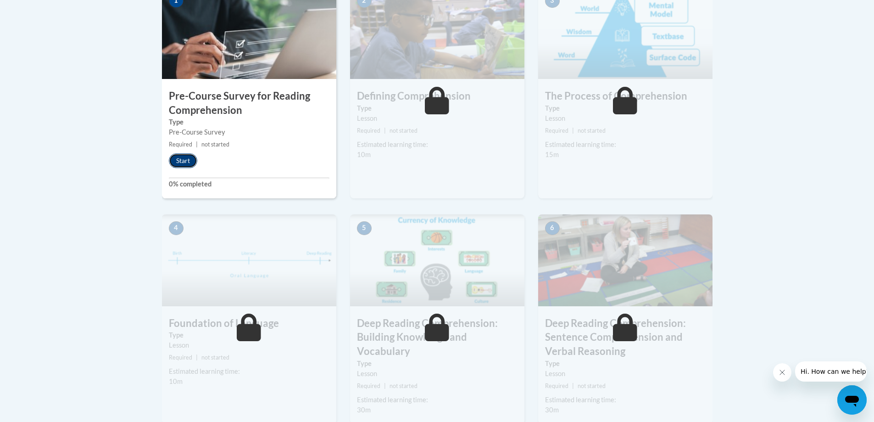
click at [182, 159] on button "Start" at bounding box center [183, 160] width 28 height 15
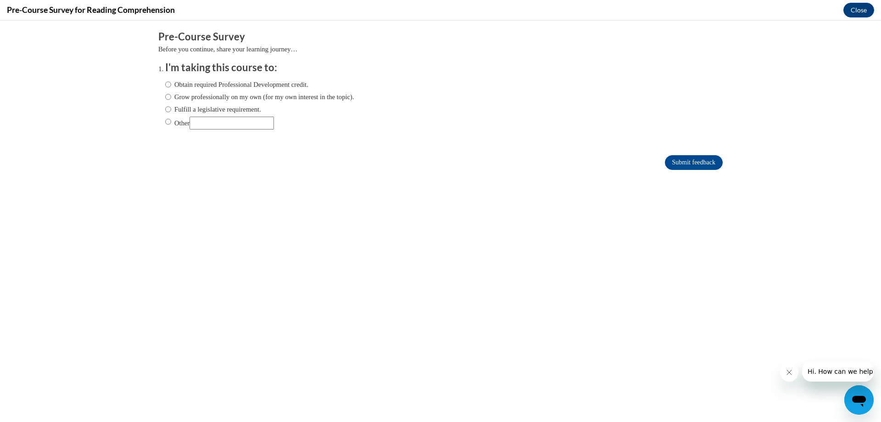
scroll to position [0, 0]
click at [165, 107] on input "Fulfill a legislative requirement." at bounding box center [168, 109] width 6 height 10
radio input "true"
click at [692, 157] on input "Submit feedback" at bounding box center [694, 162] width 58 height 15
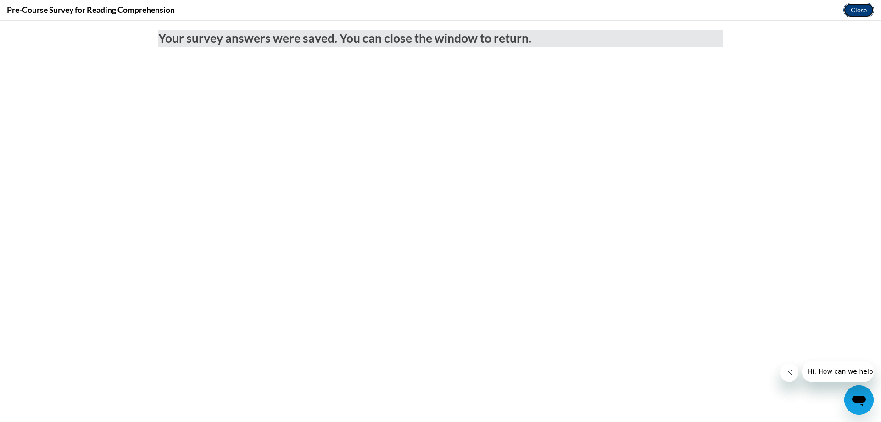
click at [861, 10] on button "Close" at bounding box center [859, 10] width 31 height 15
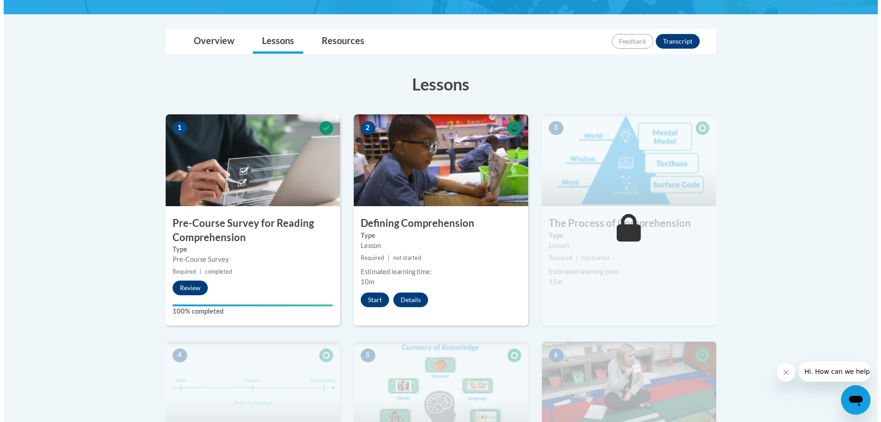
scroll to position [262, 0]
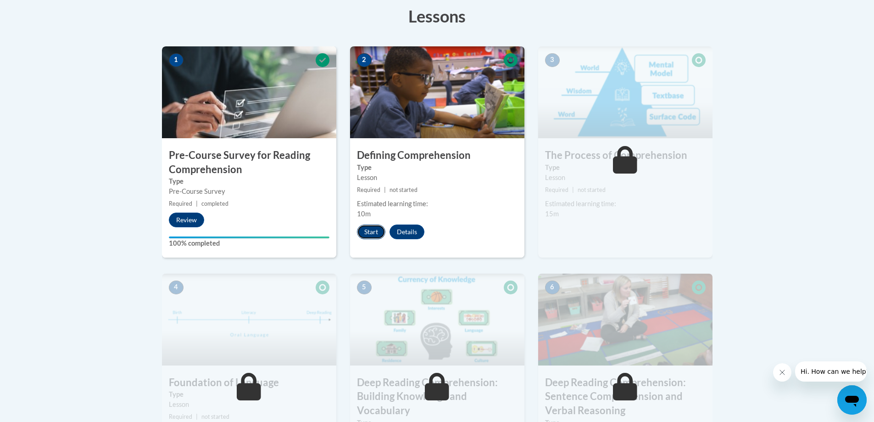
click at [362, 231] on button "Start" at bounding box center [371, 231] width 28 height 15
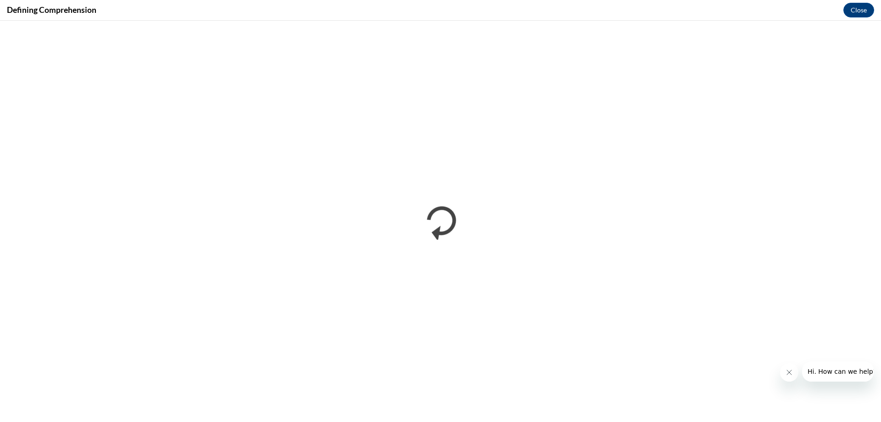
scroll to position [0, 0]
